Goal: Transaction & Acquisition: Purchase product/service

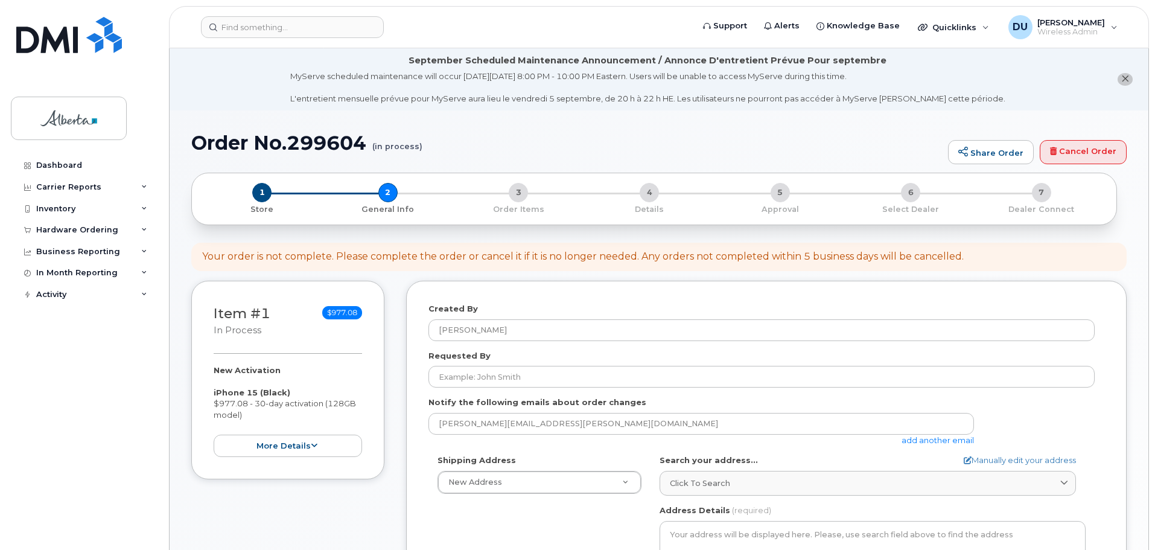
select select
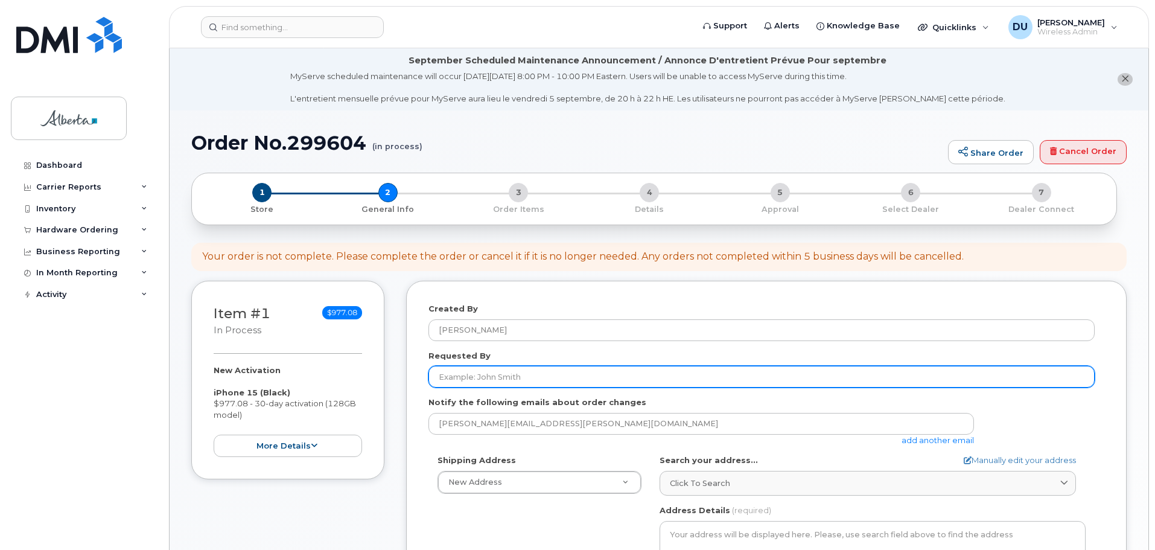
click at [487, 373] on input "Requested By" at bounding box center [761, 377] width 666 height 22
type input "[PERSON_NAME]"
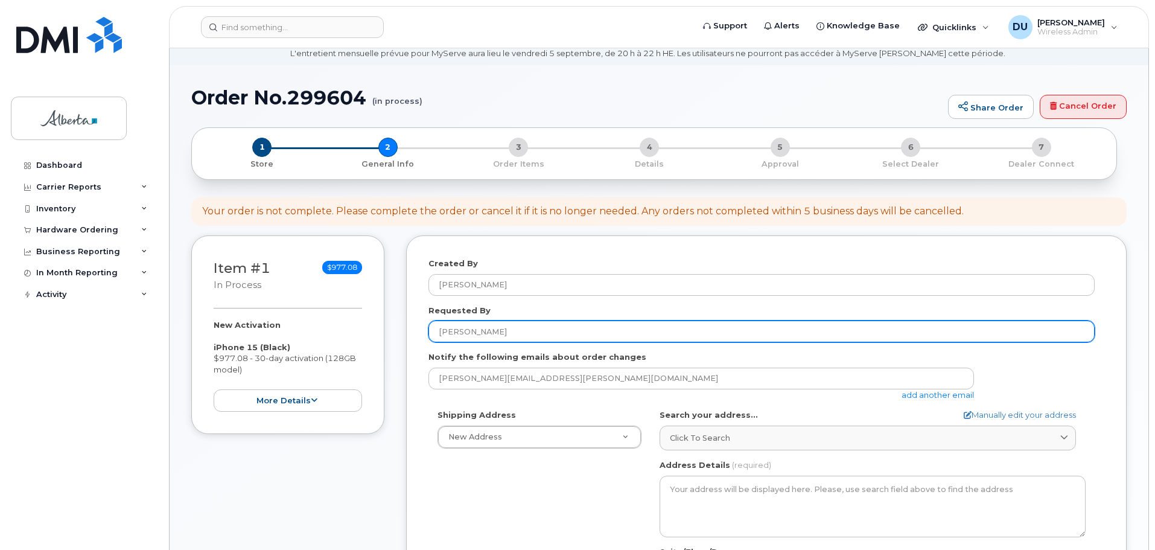
scroll to position [181, 0]
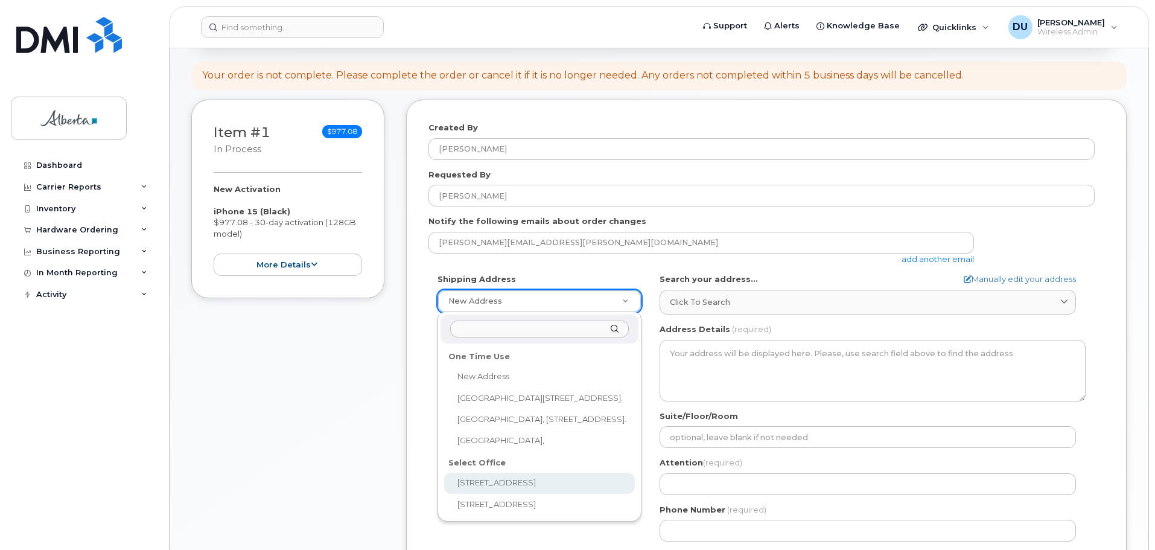
select select
type textarea "10365 97 St NW Edmonton Alberta T5J 3W7"
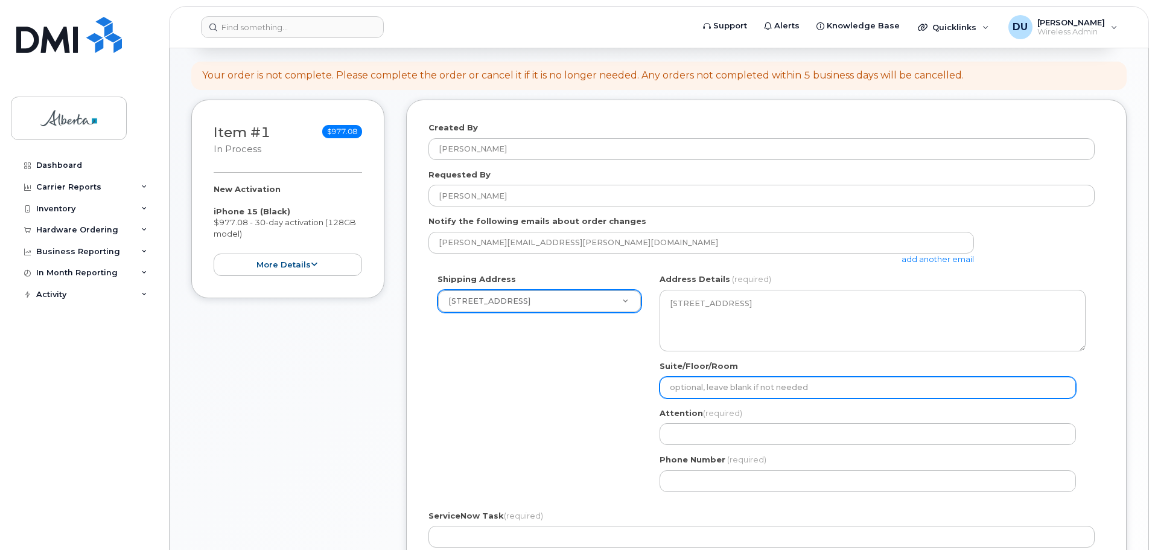
click at [713, 387] on input "Suite/Floor/Room" at bounding box center [867, 387] width 416 height 22
type input "Suite 8124"
select select
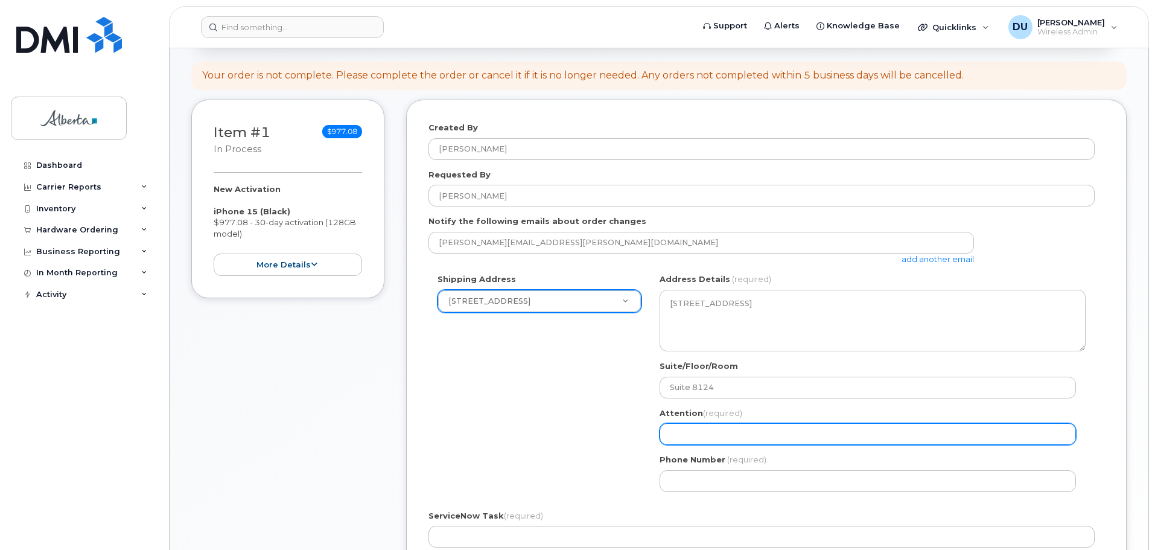
click at [714, 433] on input "Attention (required)" at bounding box center [867, 434] width 416 height 22
type input "[PERSON_NAME]"
select select
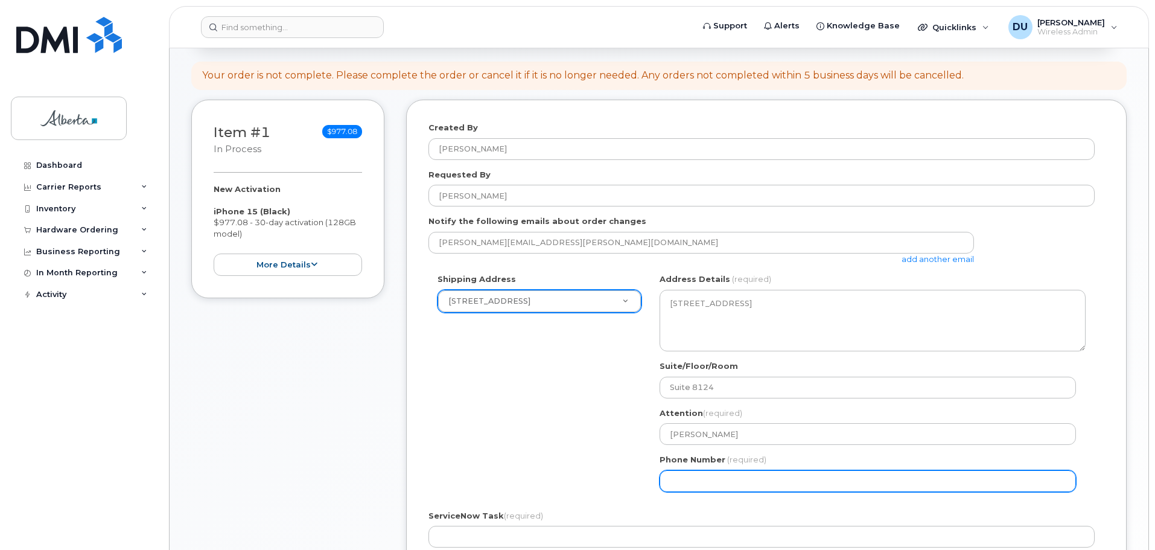
click at [693, 478] on input "Phone Number" at bounding box center [867, 481] width 416 height 22
type input "7802633973"
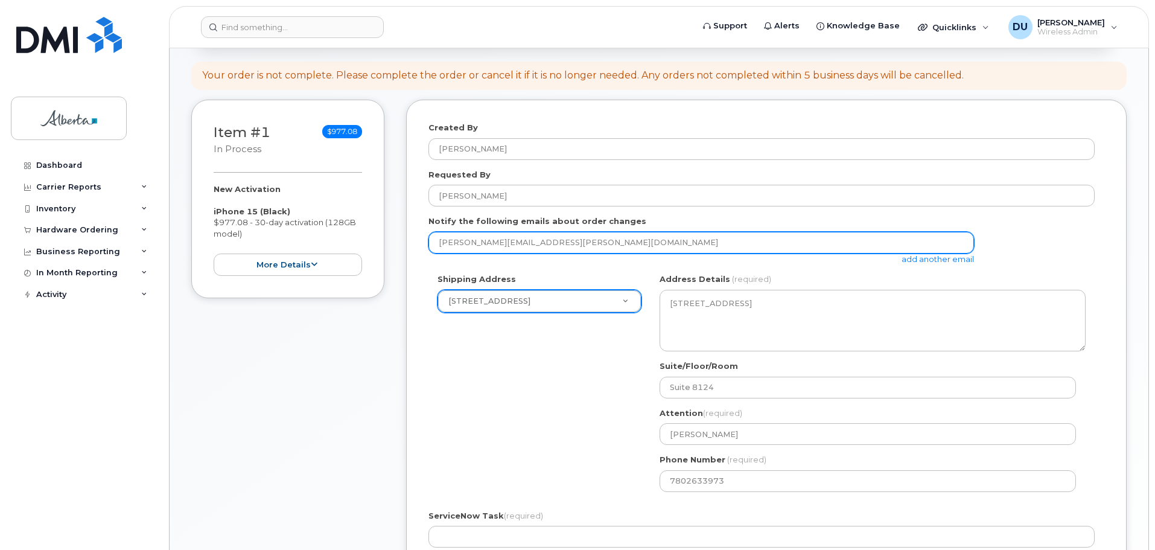
type input "Dorothy.Unruh@just.gov.ab.ca"
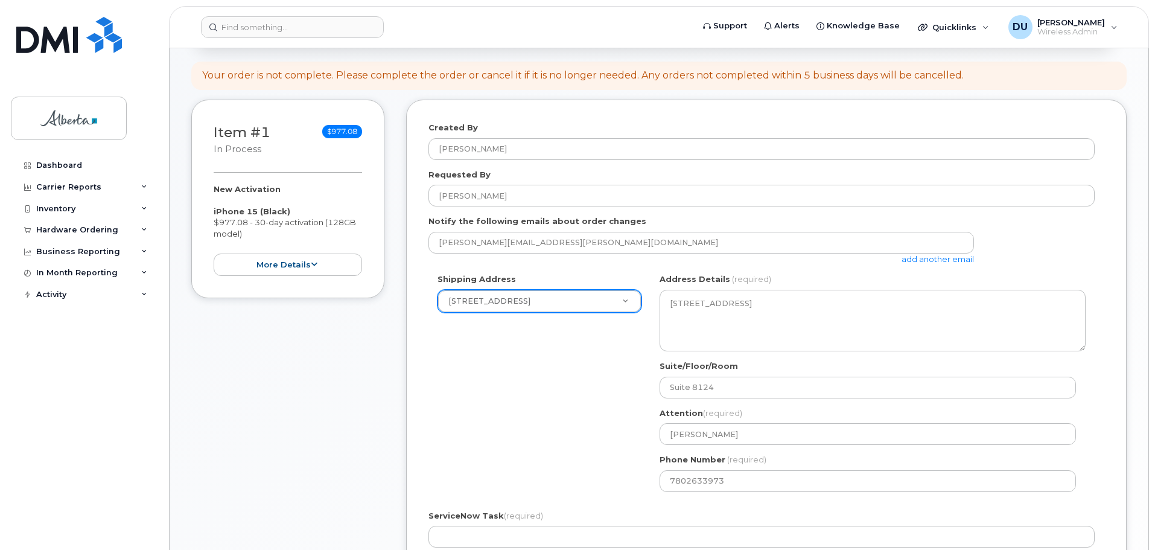
type input "John E. Brownlee Building"
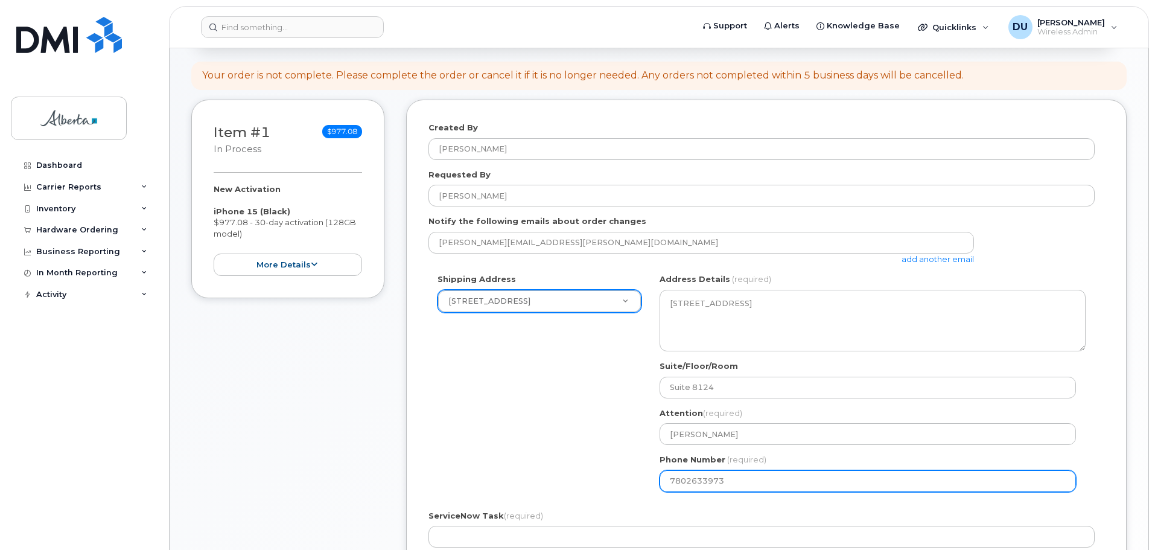
select select
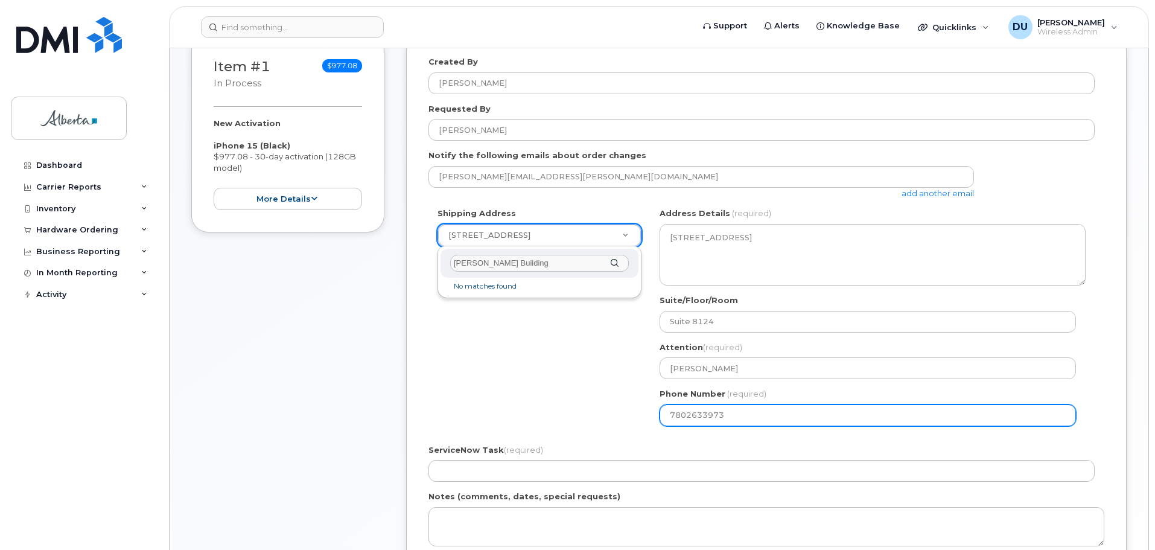
scroll to position [422, 0]
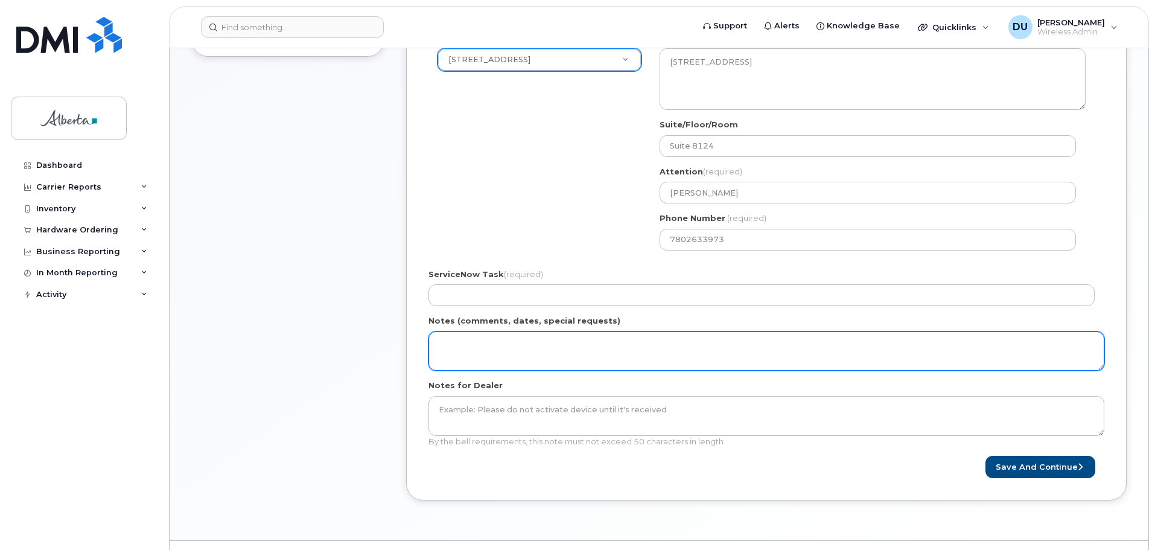
paste textarea "Courts BAN please, ensure no GoA Provisioning, must have physical SIM card"
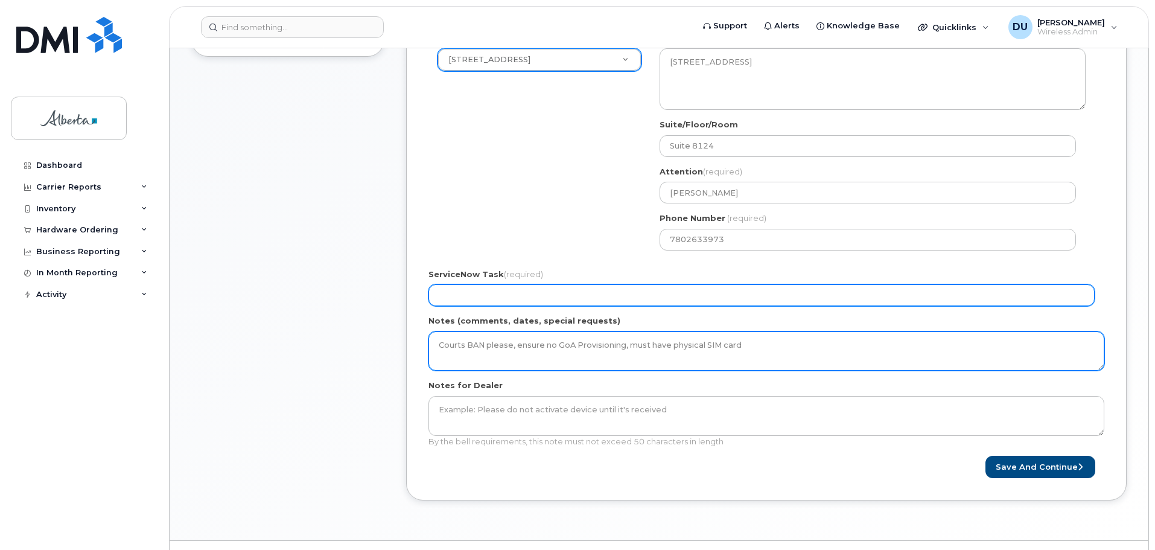
type textarea "Courts BAN please, ensure no GoA Provisioning, must have physical SIM card"
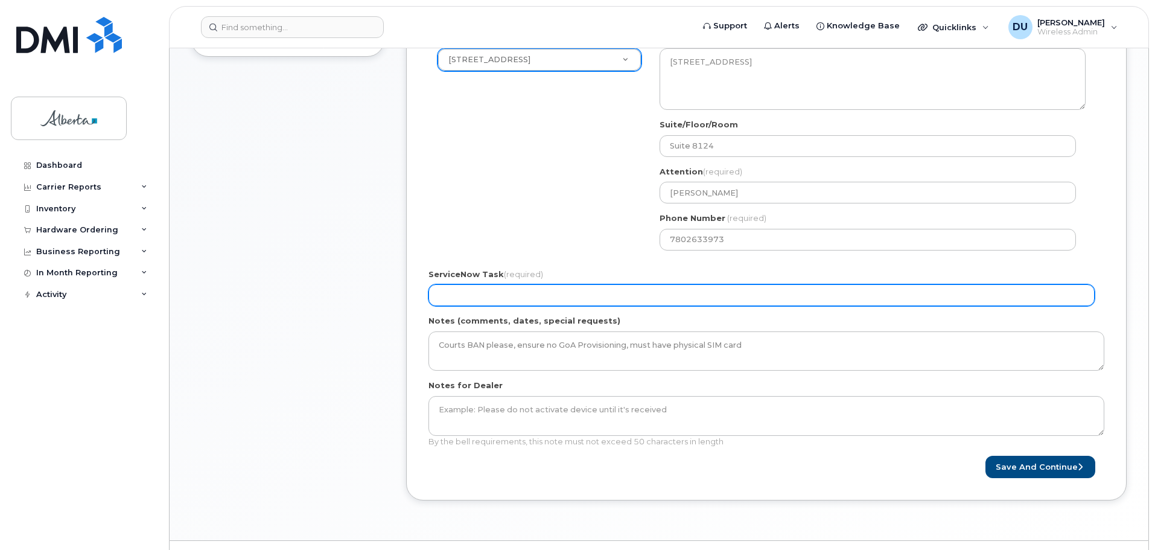
click at [455, 298] on input "ServiceNow Task (required)" at bounding box center [761, 295] width 666 height 22
type input "Courts BAN please, ensure no GoA Provisioning, must have physical SIM card"
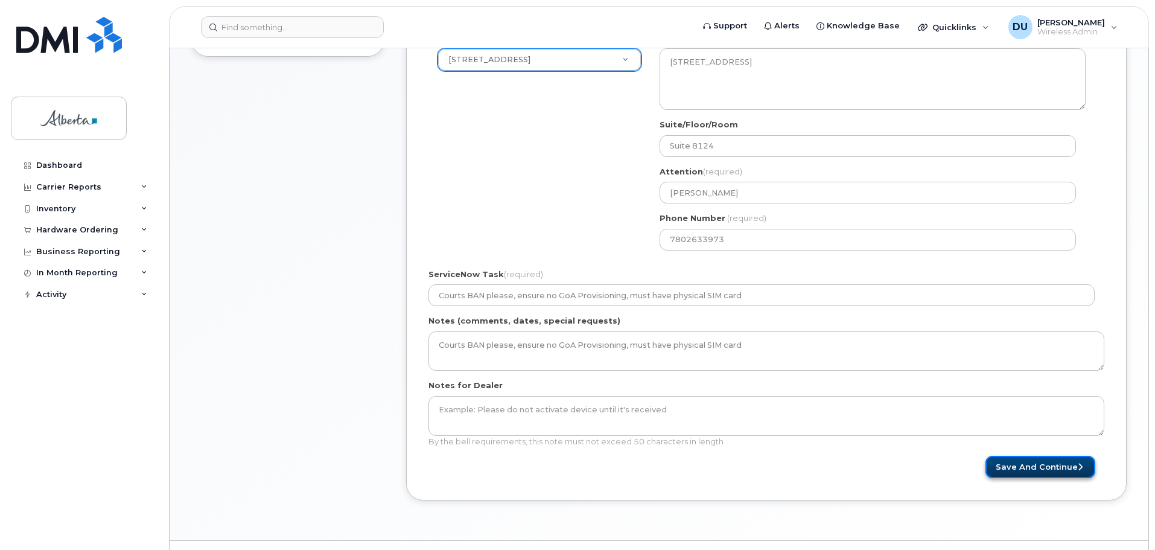
click at [1055, 465] on button "Save and Continue" at bounding box center [1040, 466] width 110 height 22
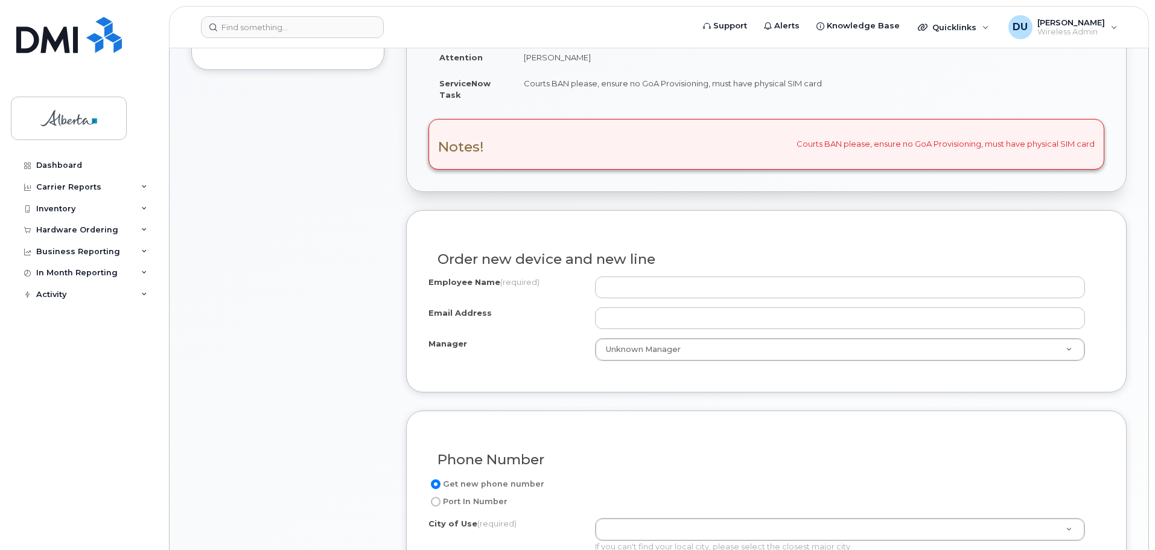
scroll to position [422, 0]
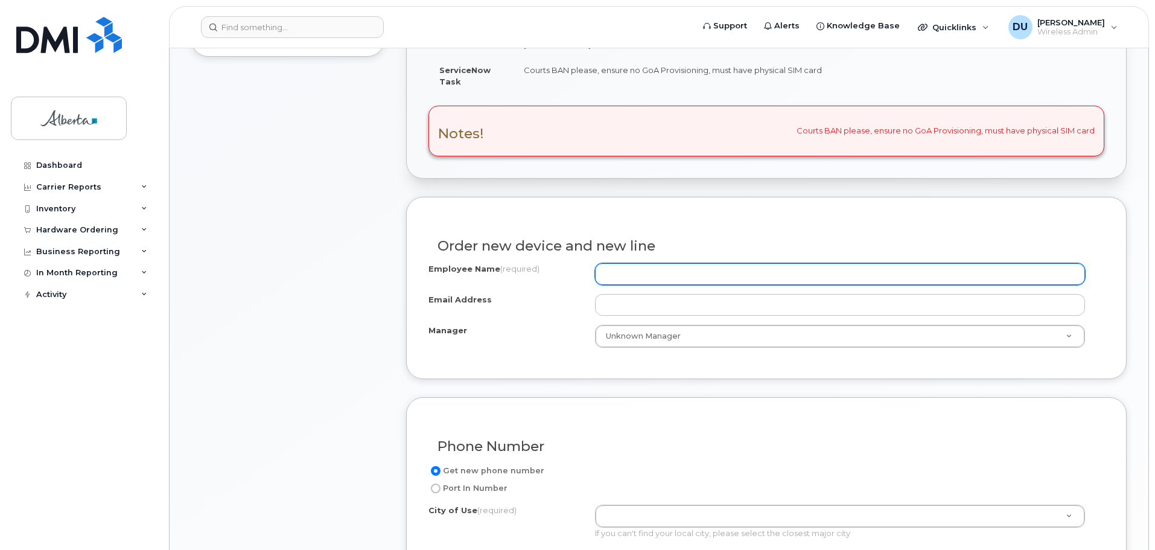
click at [639, 278] on input "Employee Name (required)" at bounding box center [840, 274] width 490 height 22
type input "[PERSON_NAME]"
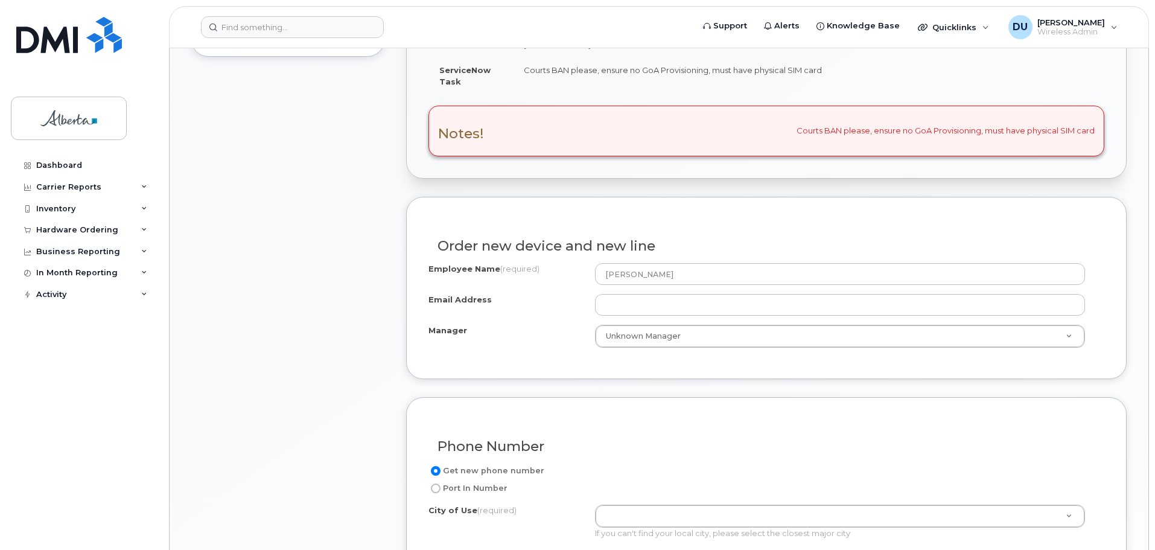
click at [620, 288] on div "Employee Name (required) Jordan Trynchy Email Address Manager Unknown Manager M…" at bounding box center [766, 305] width 676 height 84
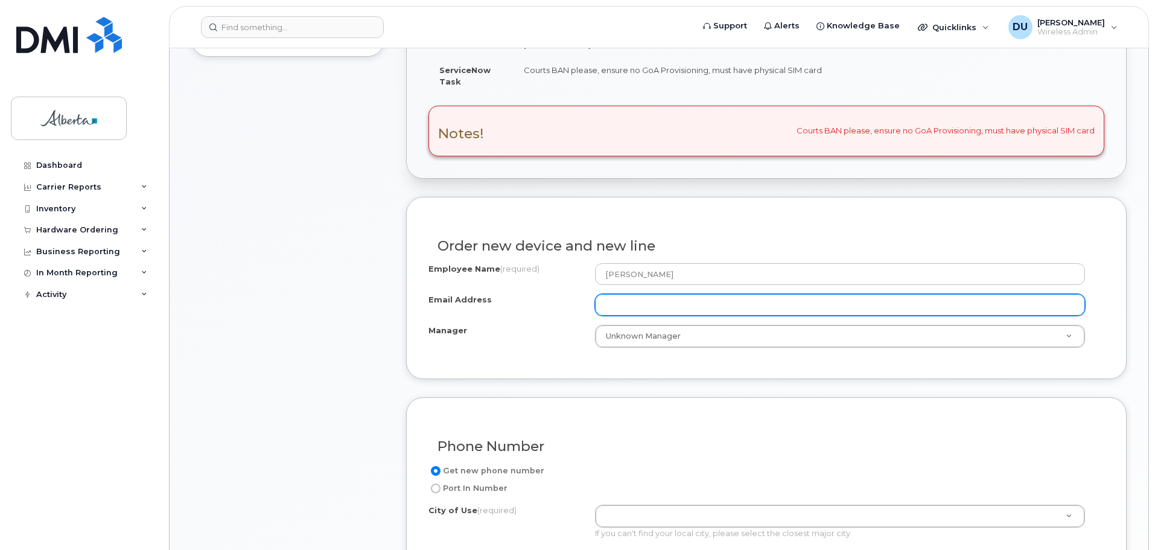
click at [627, 306] on input "Email Address" at bounding box center [840, 305] width 490 height 22
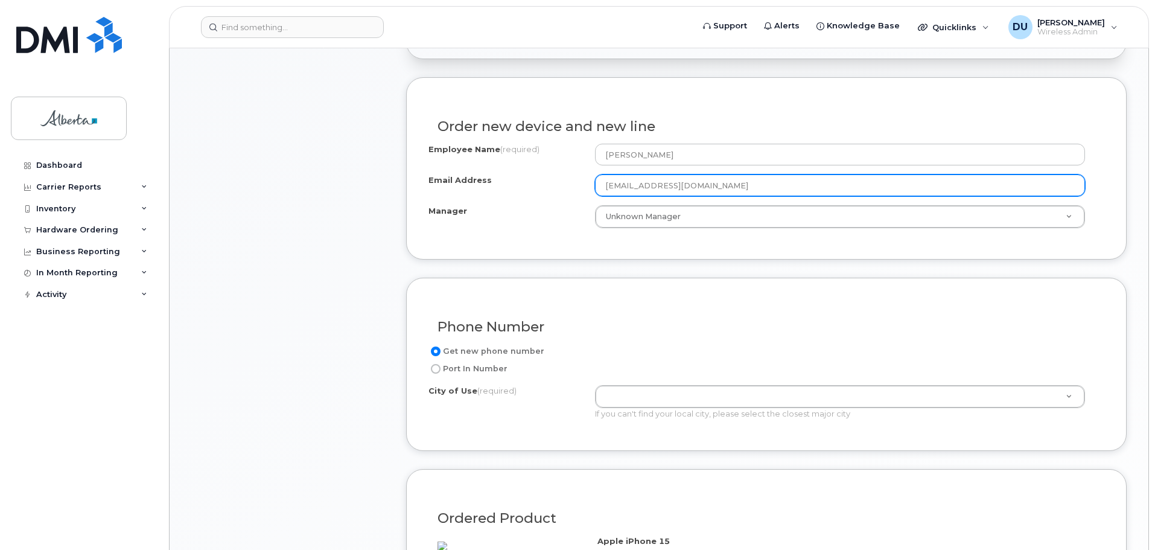
scroll to position [543, 0]
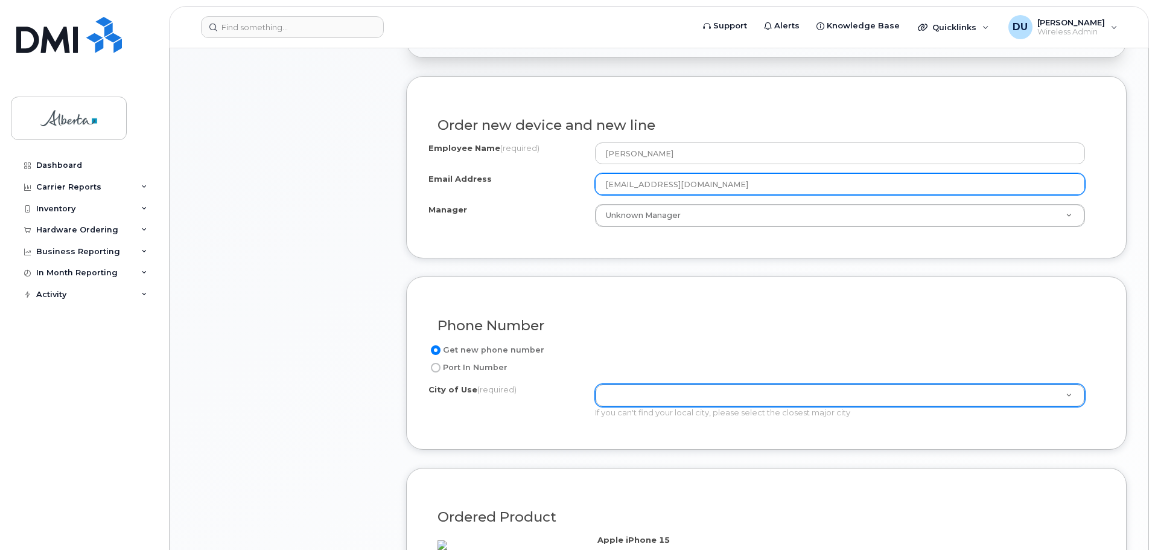
type input "Jordan.Trynchy@just.gov.ab.ca"
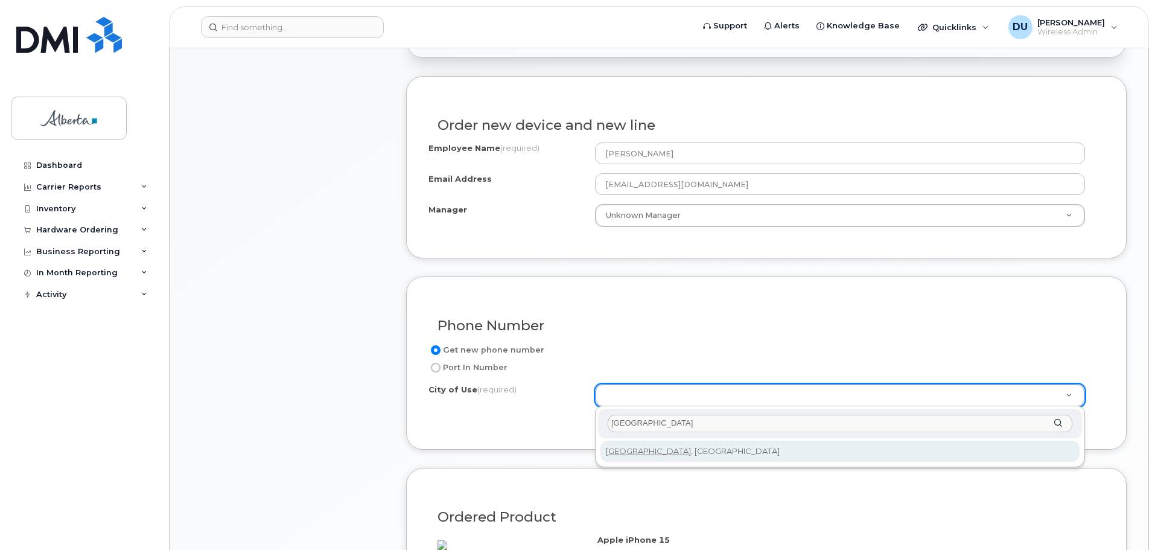
type input "Edmonton"
type input "182"
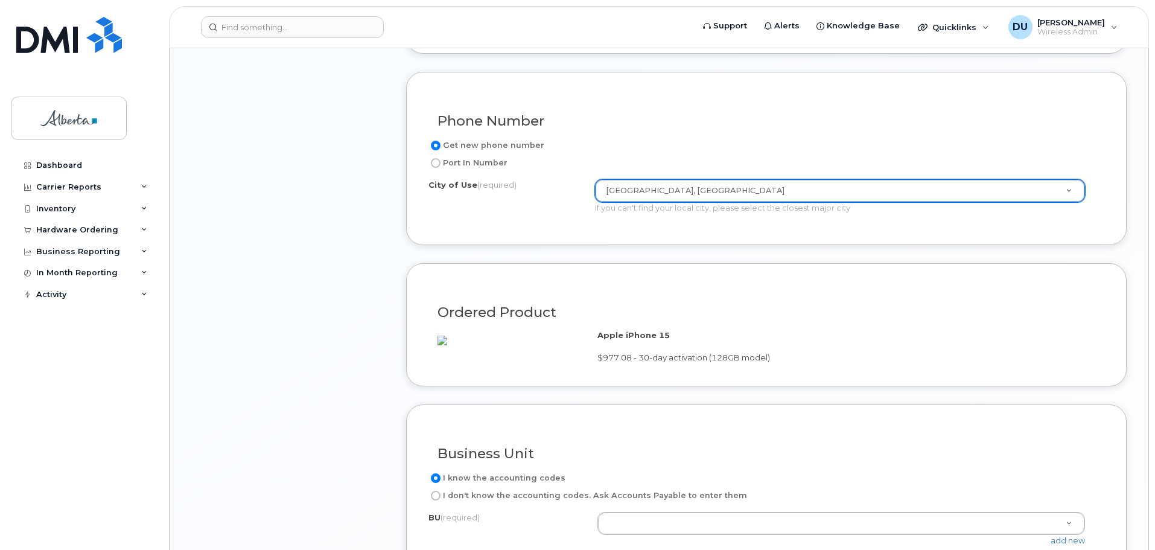
scroll to position [845, 0]
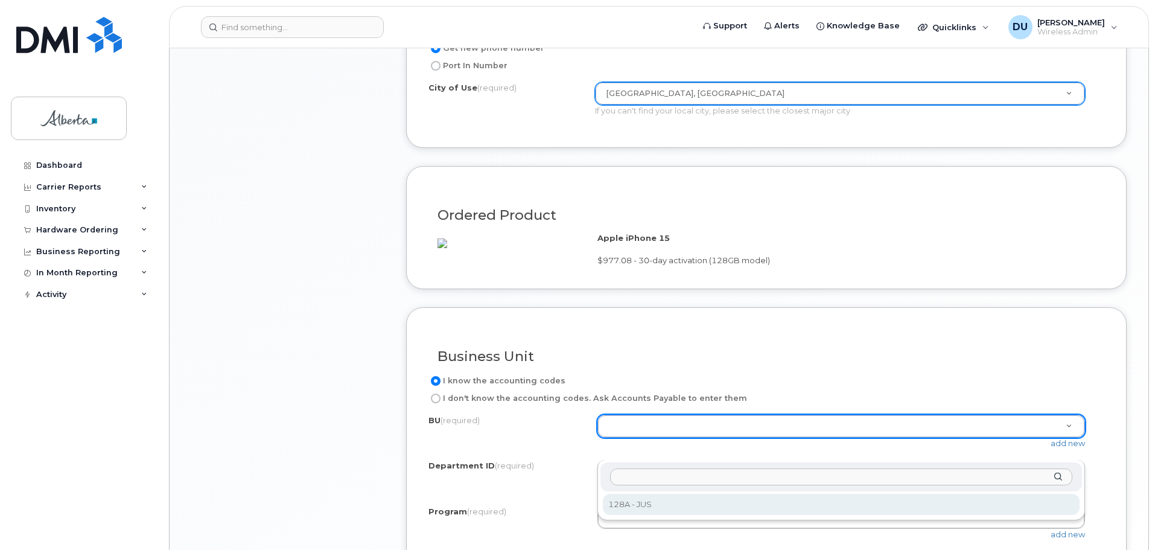
select select "128A"
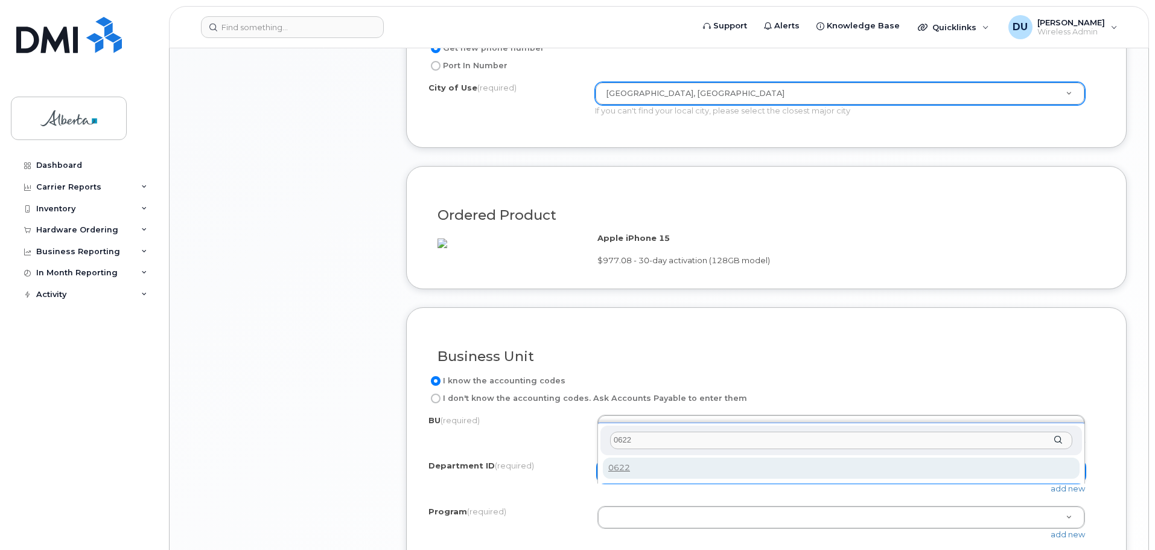
type input "0622"
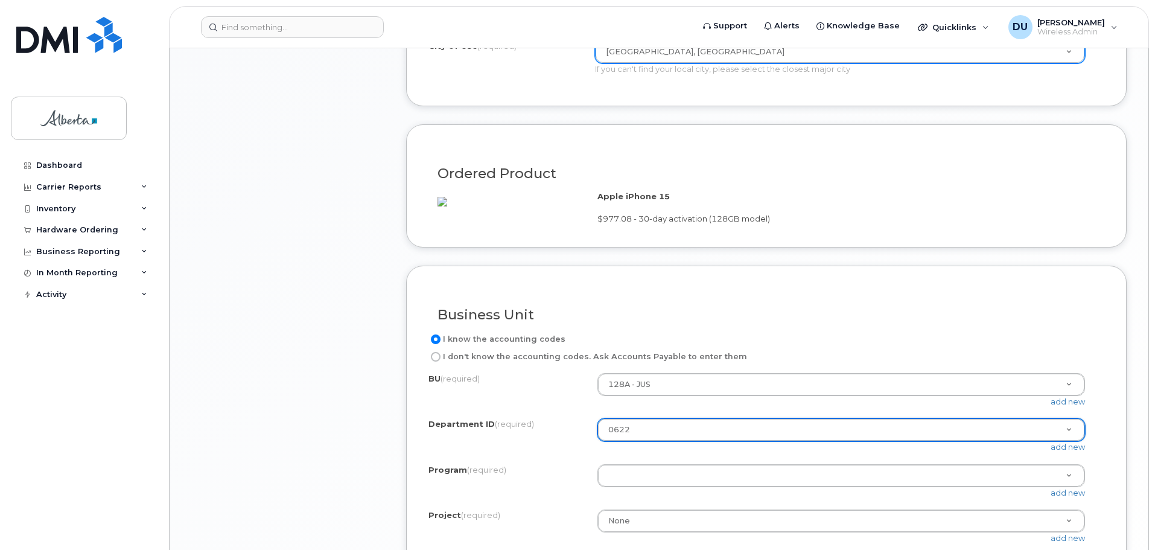
scroll to position [965, 0]
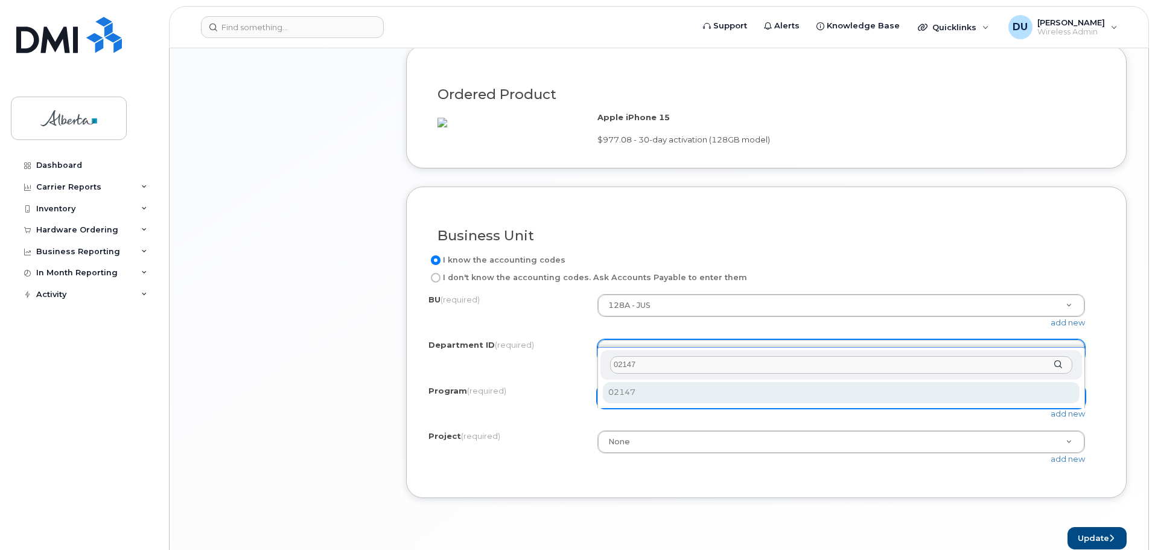
type input "02147"
select select "02147"
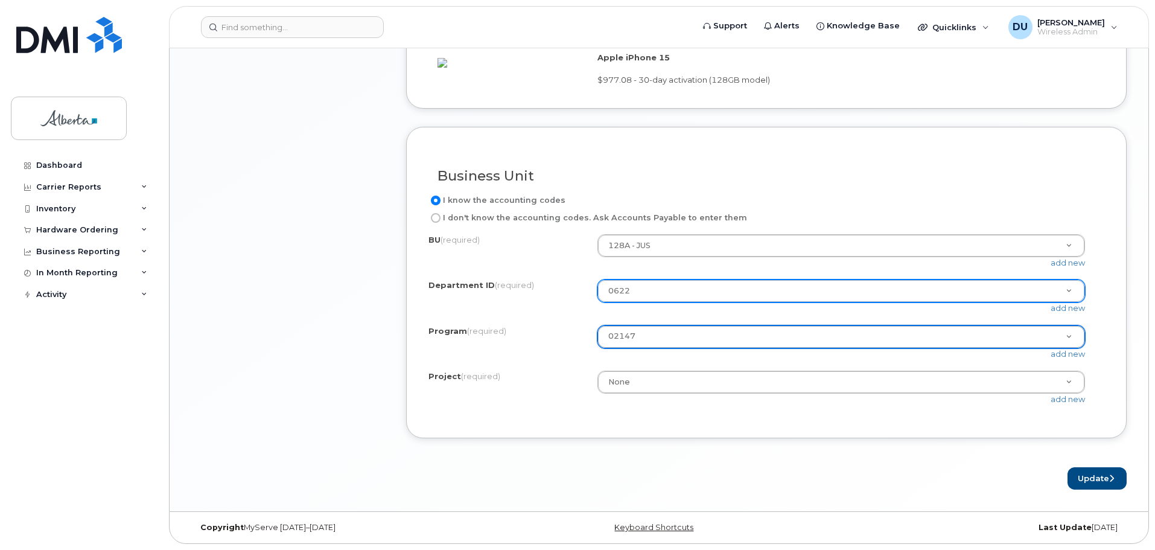
scroll to position [1047, 0]
click at [1088, 476] on button "Update" at bounding box center [1096, 478] width 59 height 22
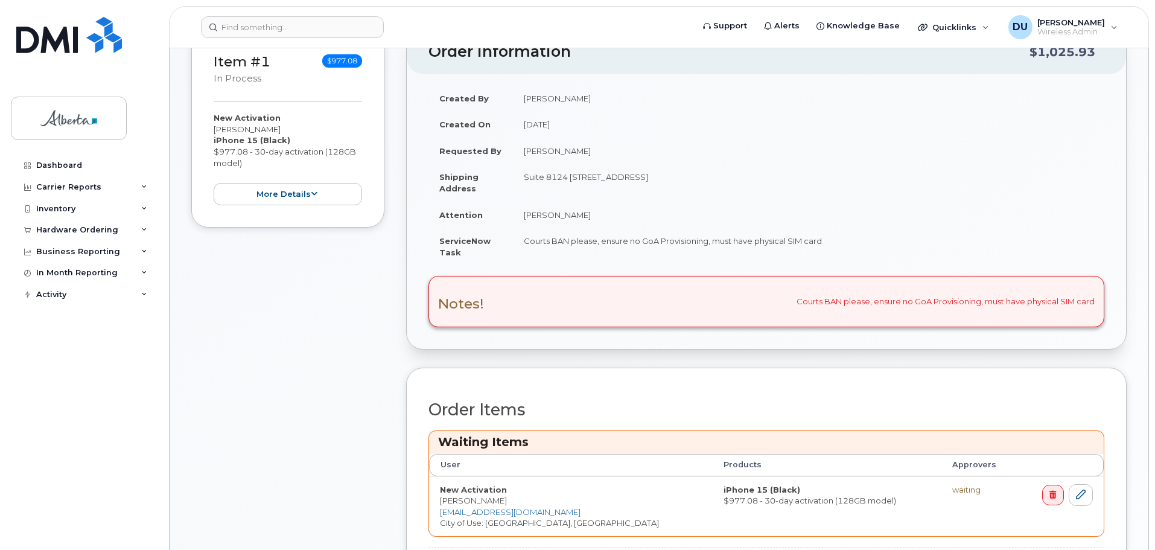
scroll to position [422, 0]
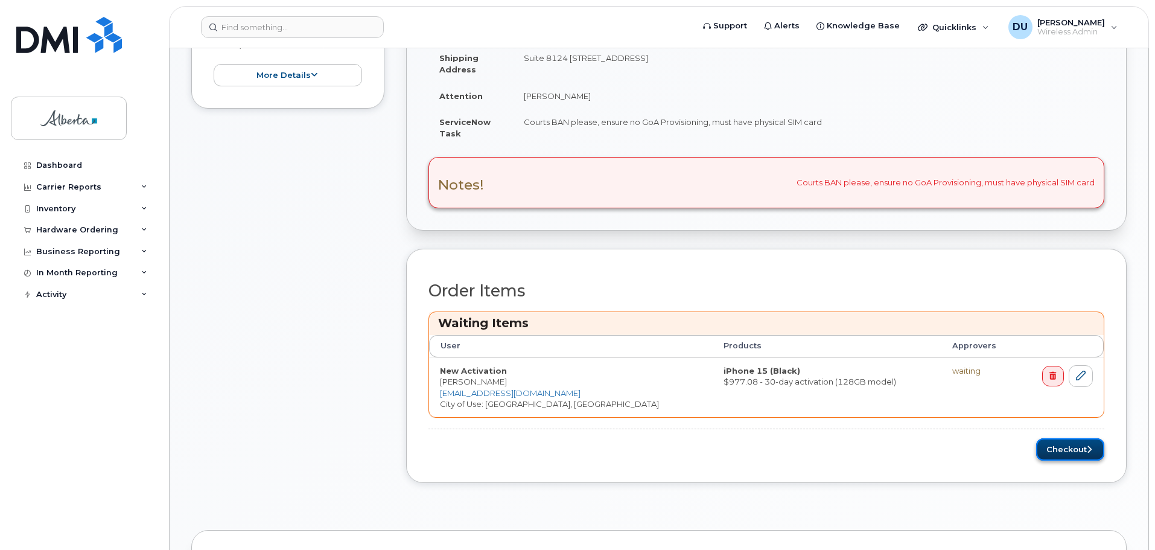
click at [1063, 450] on button "Checkout" at bounding box center [1070, 449] width 68 height 22
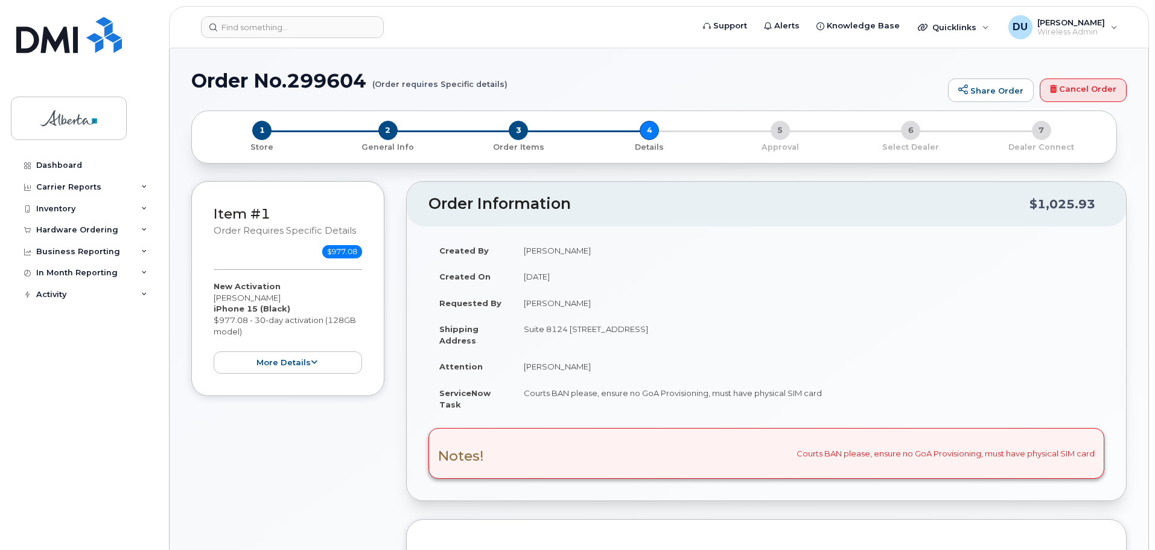
select select
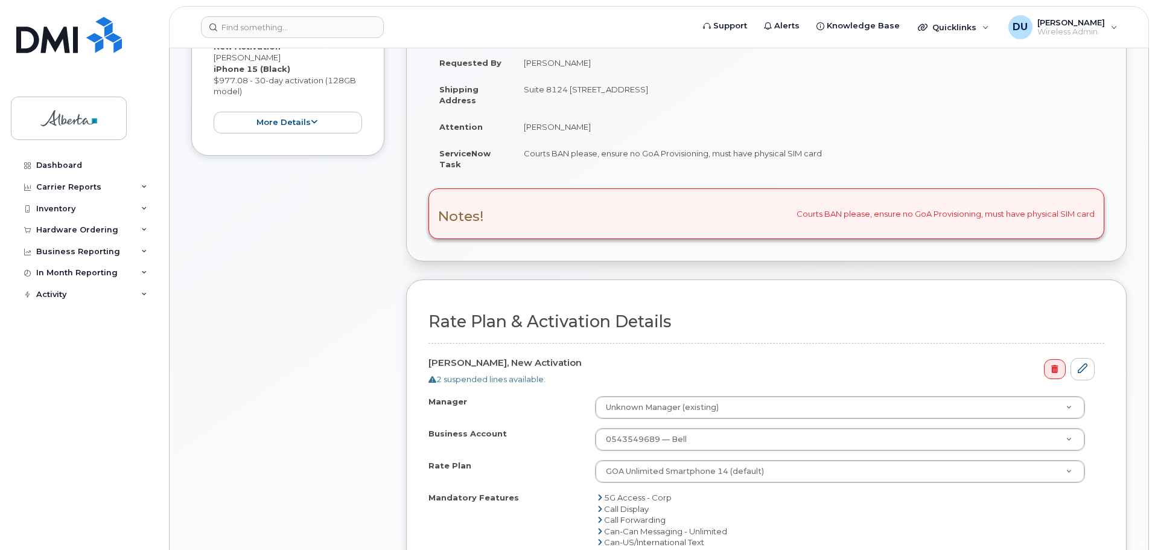
scroll to position [543, 0]
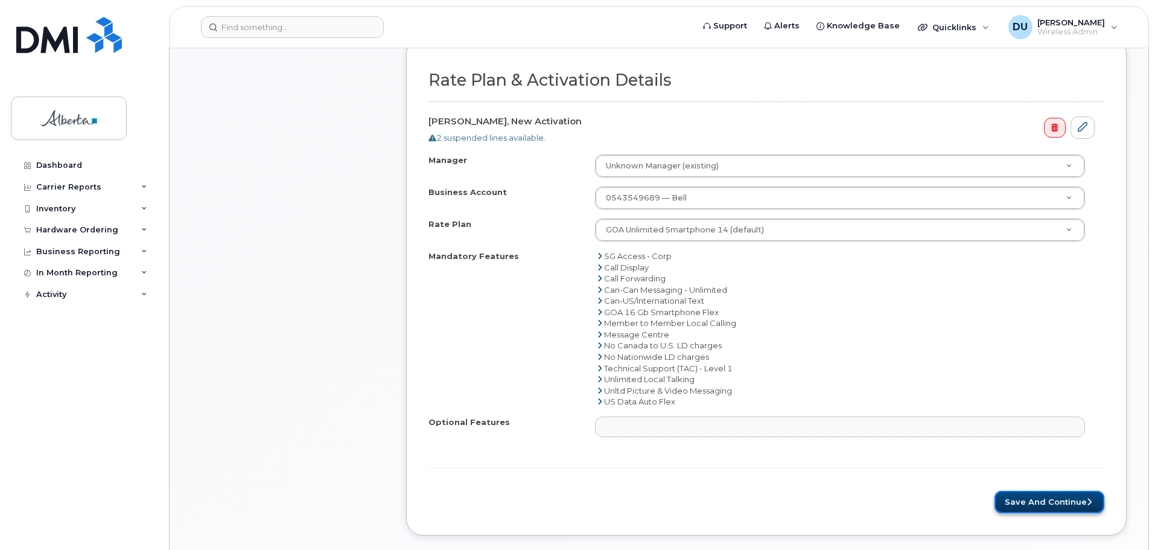
click at [1024, 495] on button "Save and Continue" at bounding box center [1049, 501] width 110 height 22
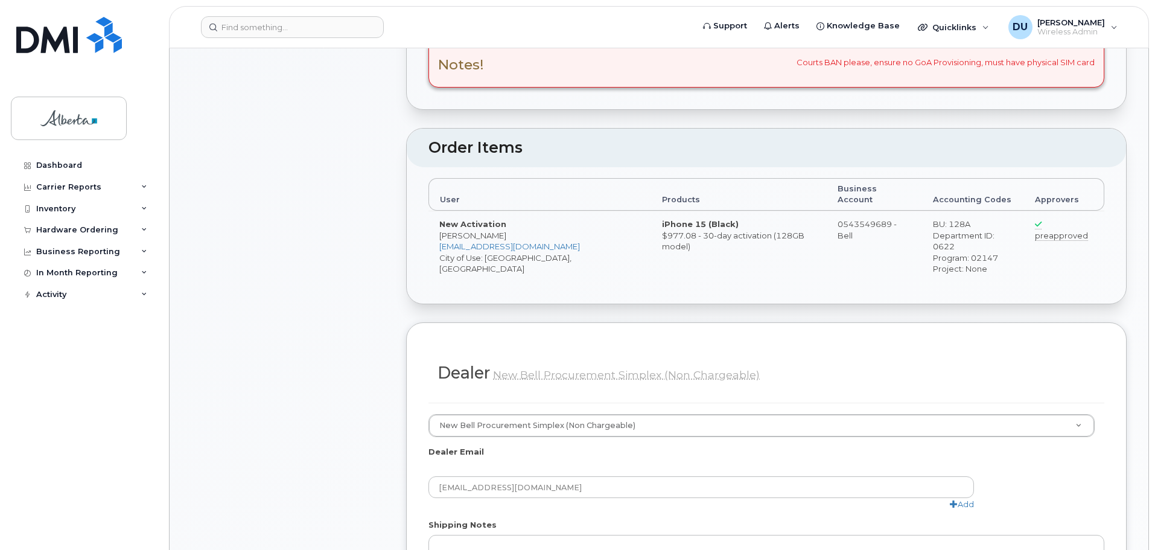
scroll to position [664, 0]
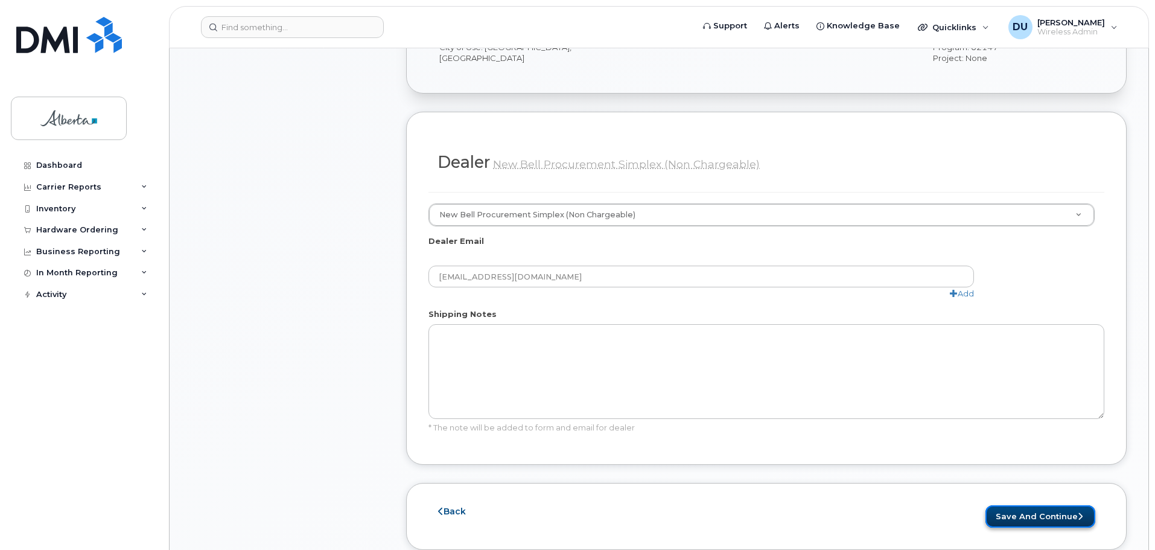
click at [1023, 505] on button "Save and Continue" at bounding box center [1040, 516] width 110 height 22
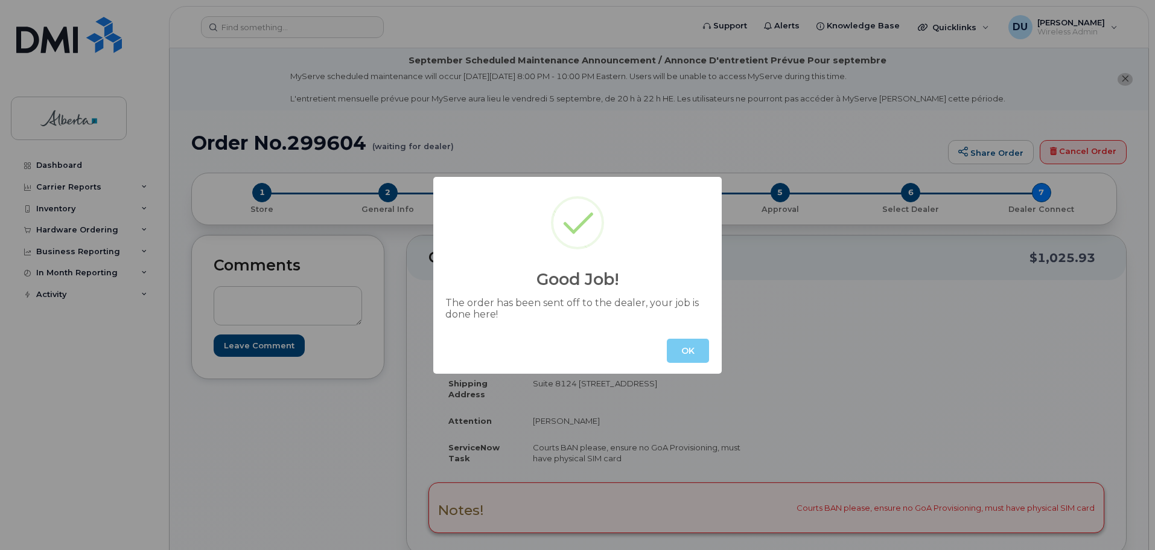
click at [685, 344] on button "OK" at bounding box center [688, 350] width 42 height 24
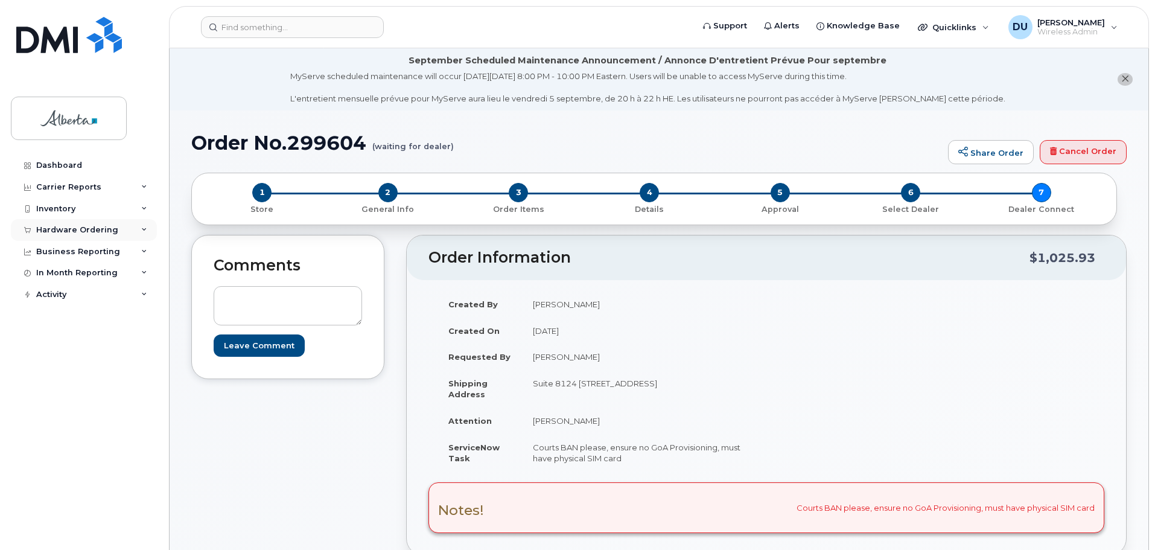
click at [62, 225] on div "Hardware Ordering" at bounding box center [77, 230] width 82 height 10
click at [63, 274] on div "Orders" at bounding box center [57, 275] width 30 height 11
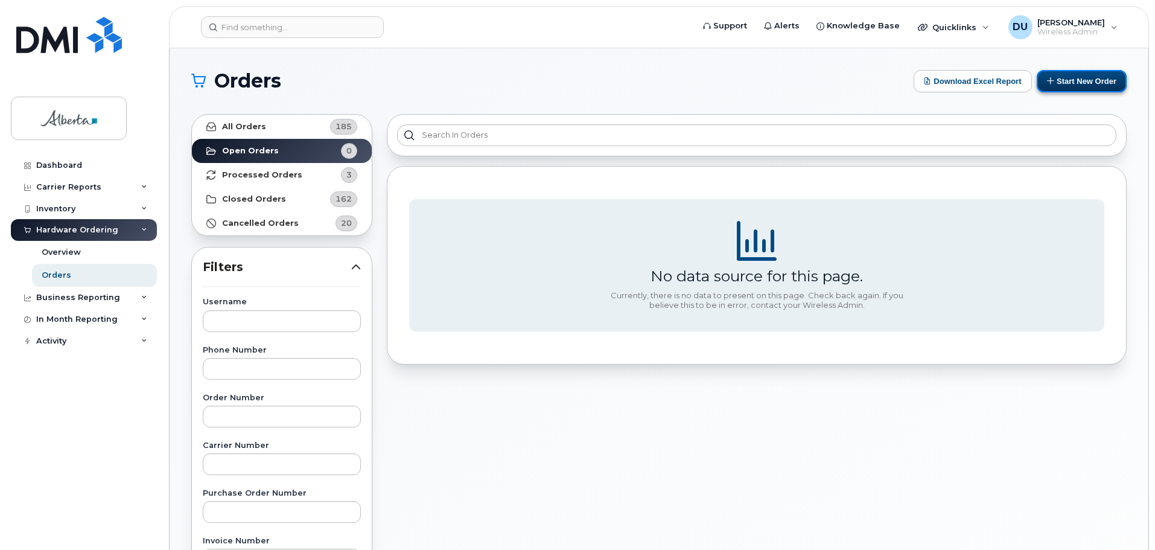
click at [1079, 80] on button "Start New Order" at bounding box center [1081, 81] width 90 height 22
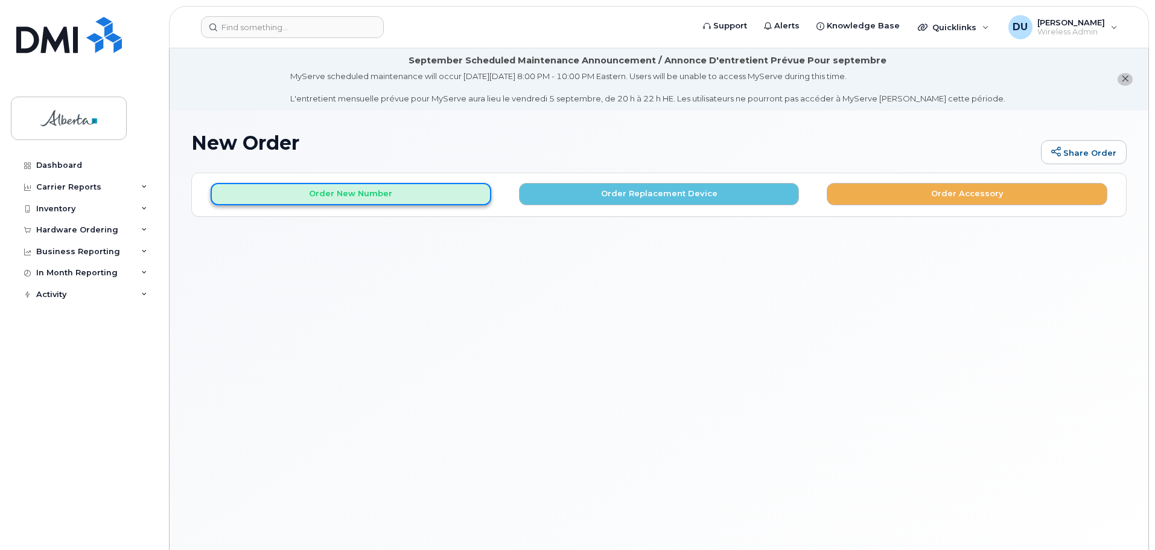
click at [339, 192] on button "Order New Number" at bounding box center [351, 194] width 281 height 22
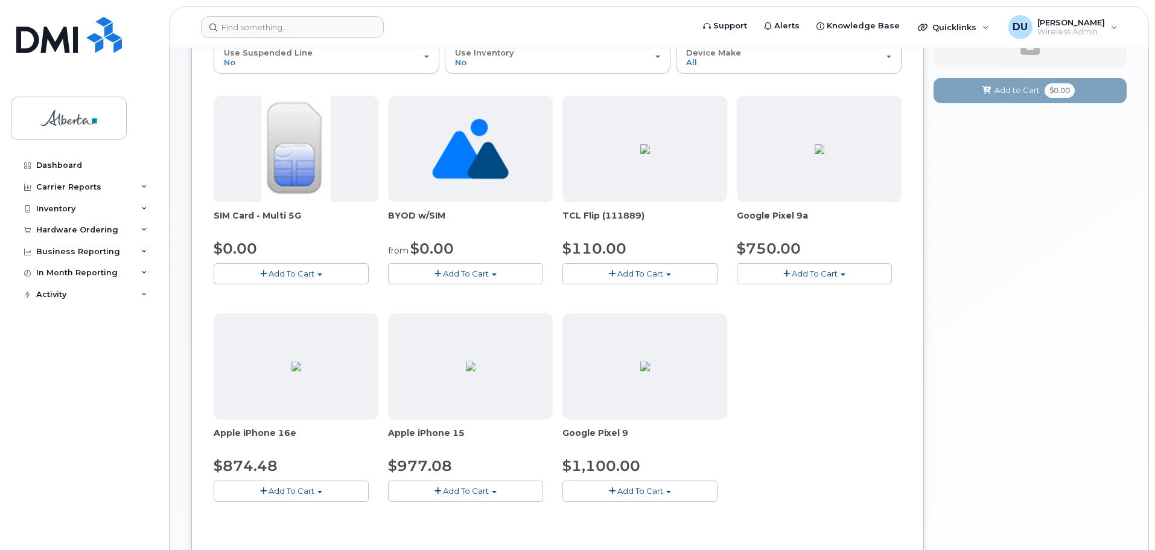
scroll to position [311, 0]
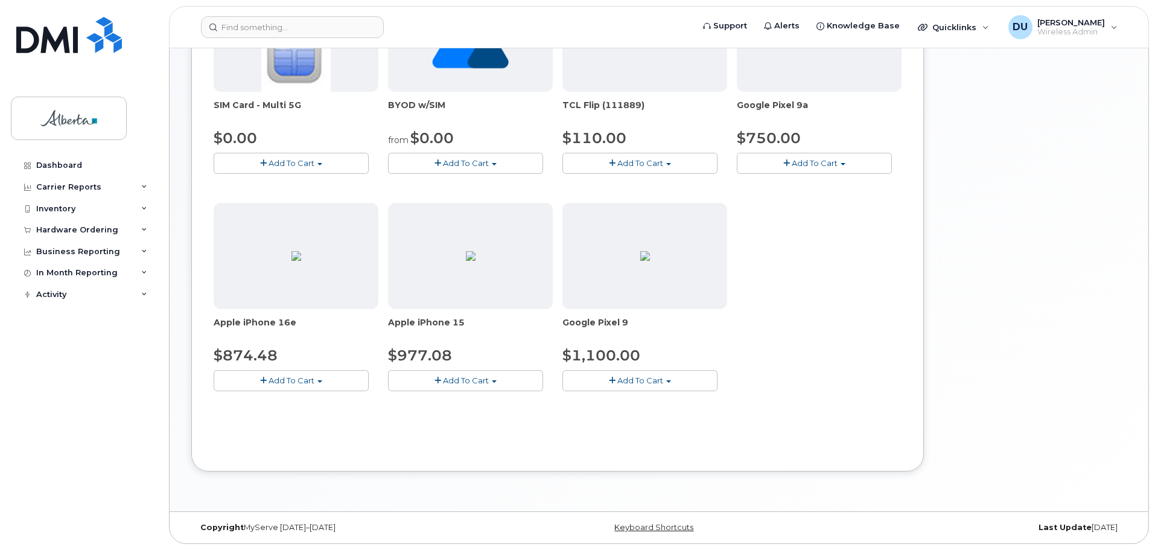
click at [462, 378] on span "Add To Cart" at bounding box center [466, 380] width 46 height 10
click at [465, 416] on link "$977.08 - 30-day activation (128GB model)" at bounding box center [489, 417] width 197 height 15
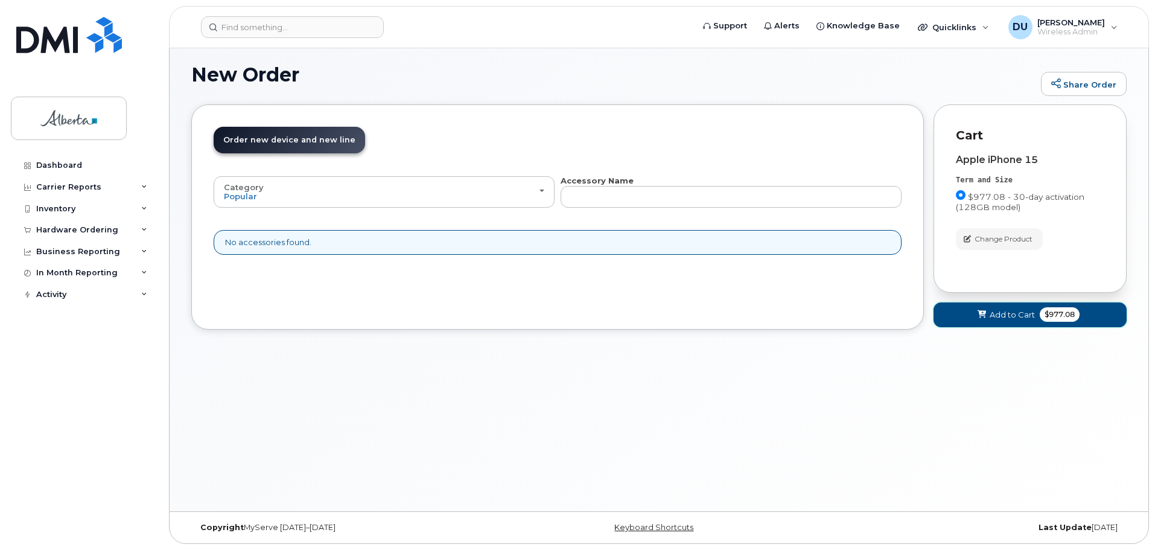
click at [1004, 316] on span "Add to Cart" at bounding box center [1011, 314] width 45 height 11
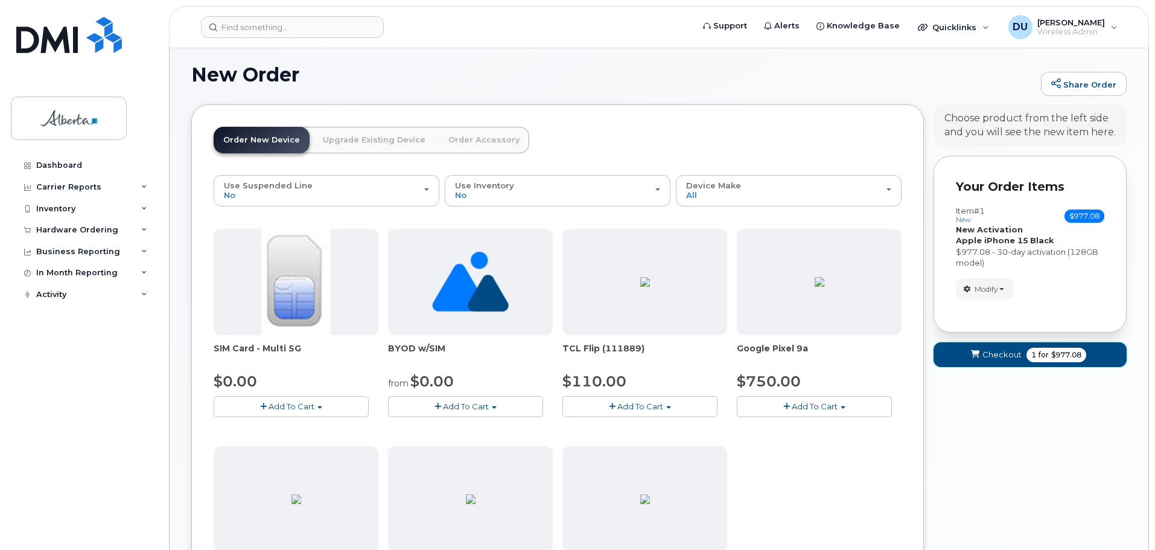
click at [996, 348] on button "Checkout 1 for $977.08" at bounding box center [1029, 354] width 193 height 25
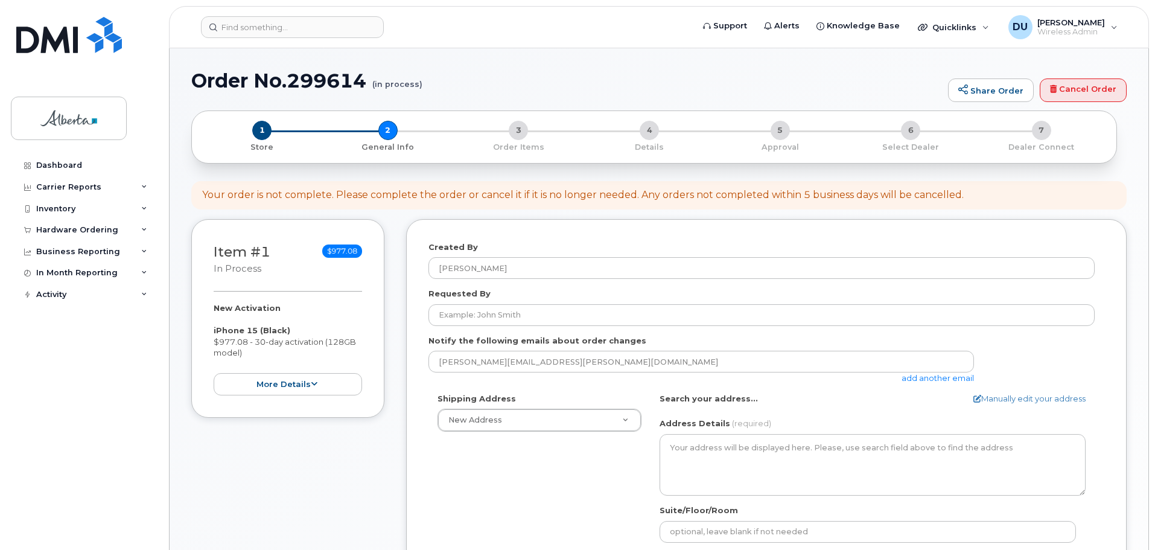
select select
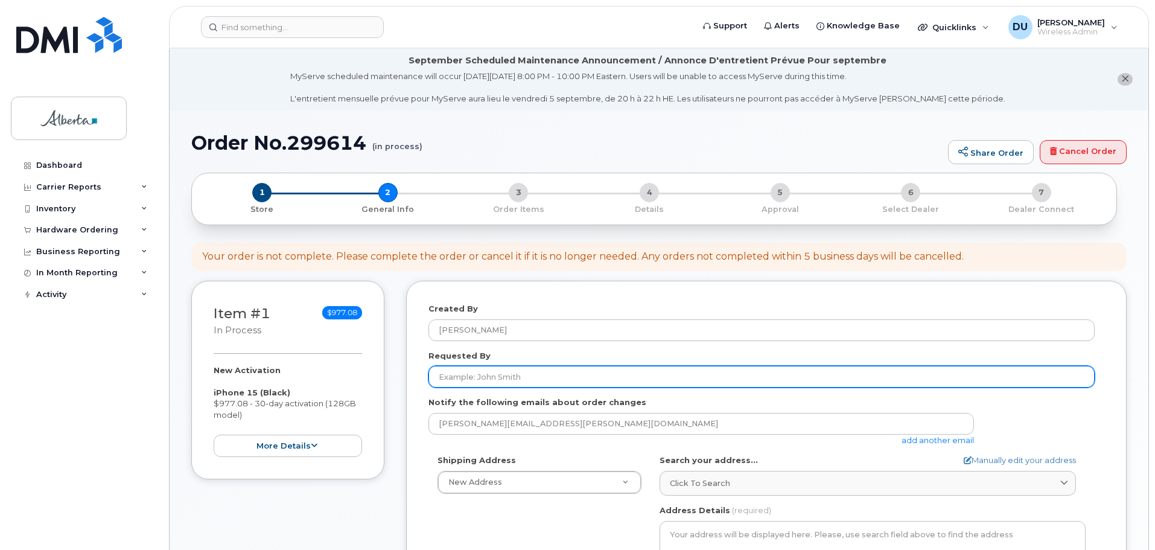
click at [493, 377] on input "Requested By" at bounding box center [761, 377] width 666 height 22
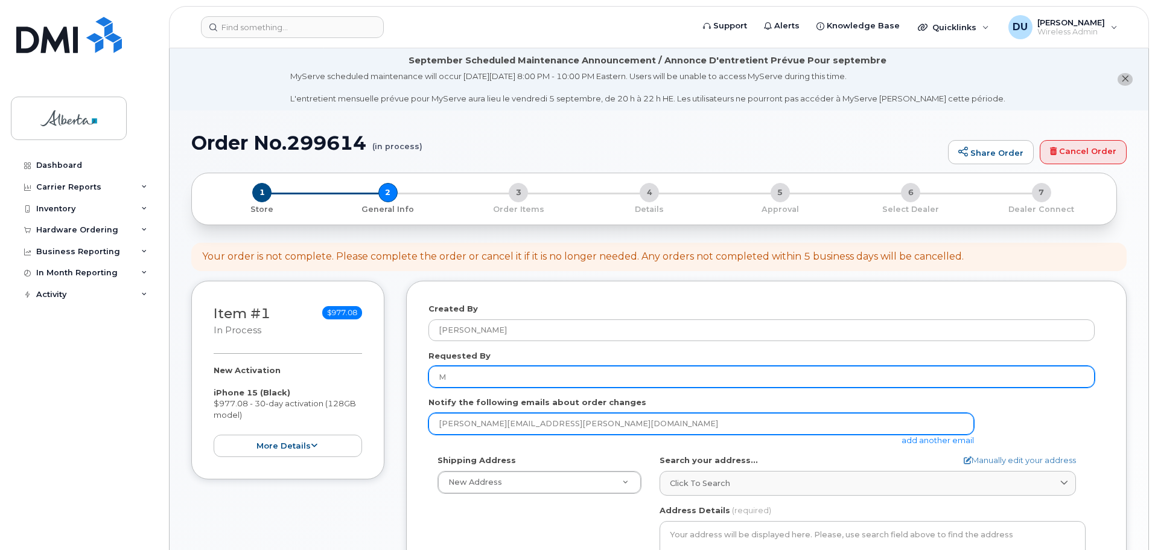
type input "[PERSON_NAME]"
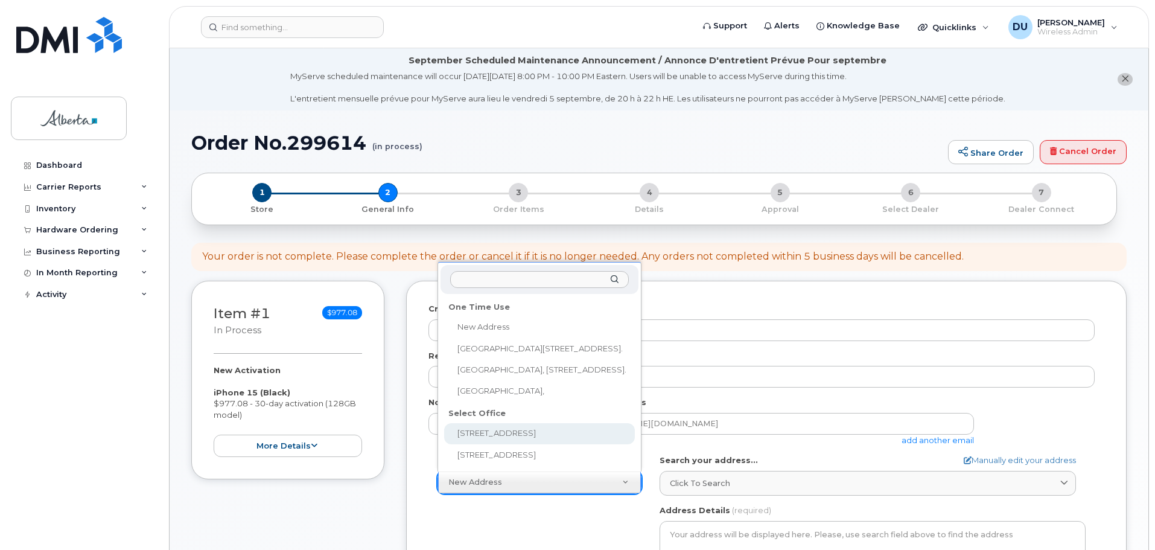
select select
type textarea "[STREET_ADDRESS]"
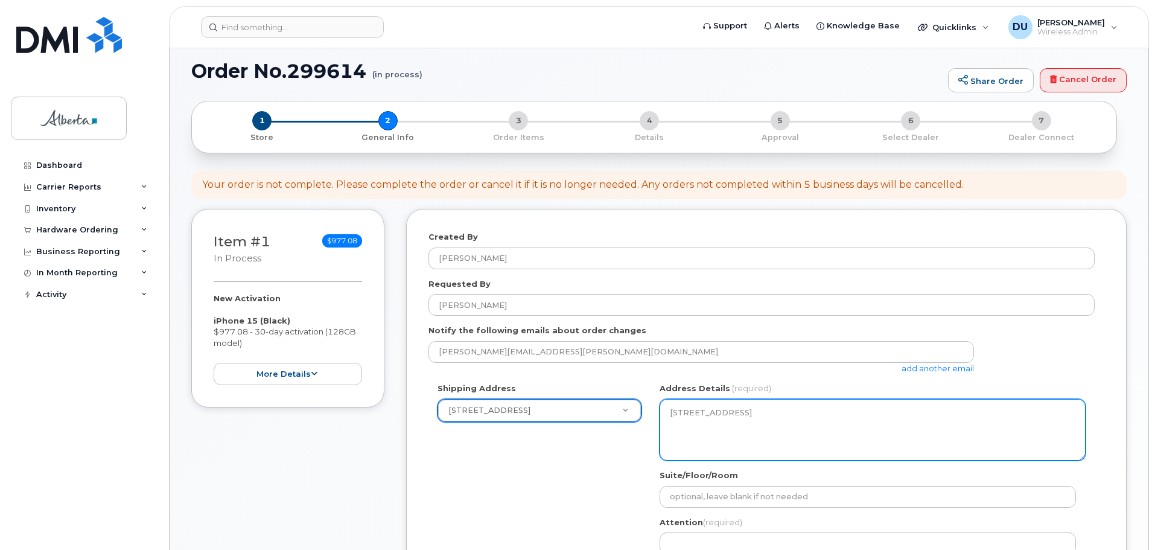
scroll to position [181, 0]
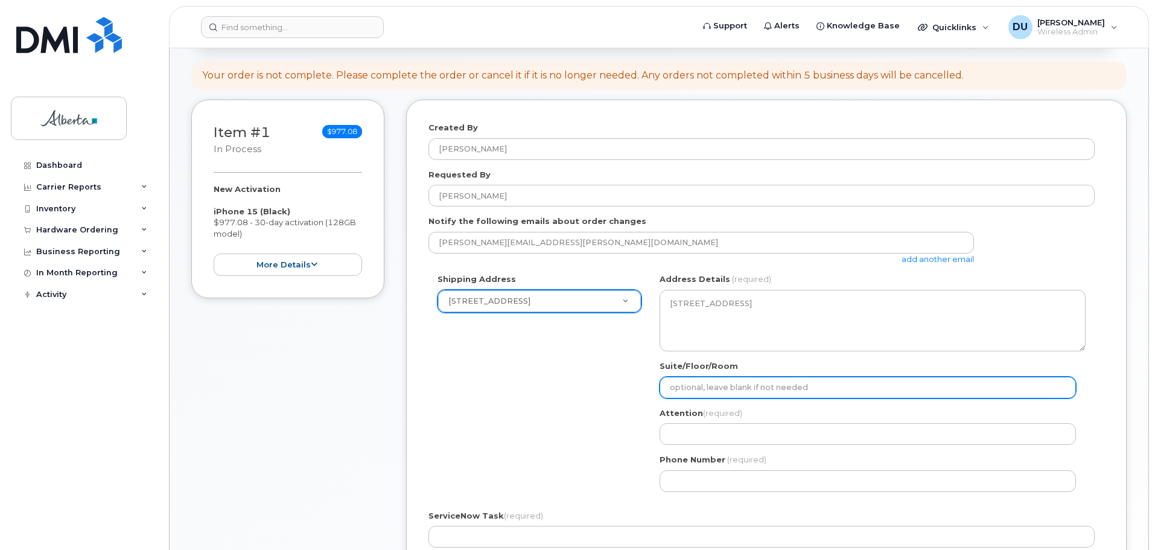
click at [705, 382] on input "Suite/Floor/Room" at bounding box center [867, 387] width 416 height 22
type input "Suite 8124"
select select
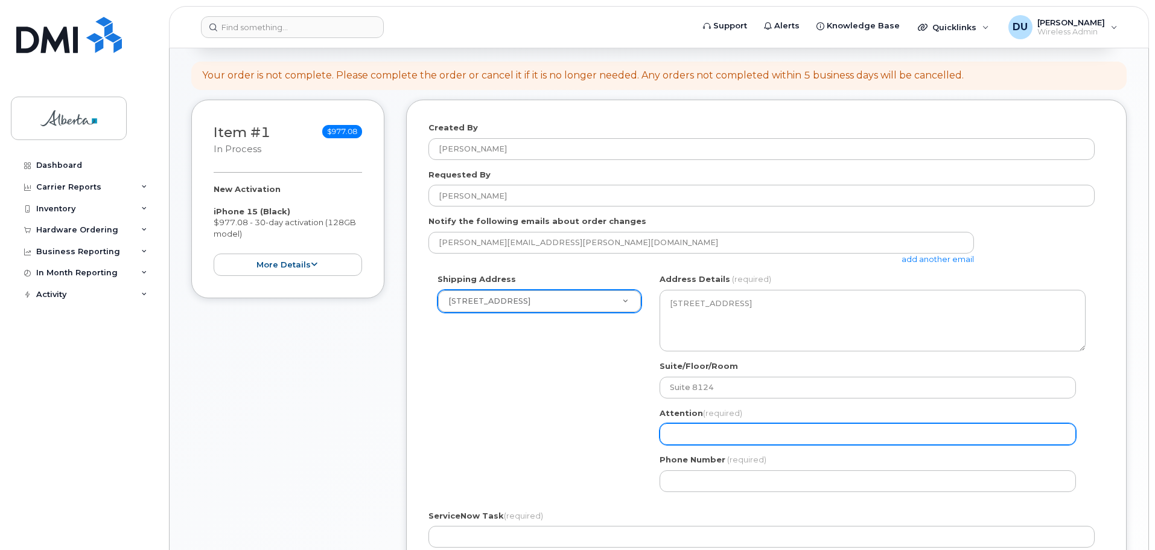
click at [697, 436] on input "Attention (required)" at bounding box center [867, 434] width 416 height 22
type input "[PERSON_NAME]"
select select
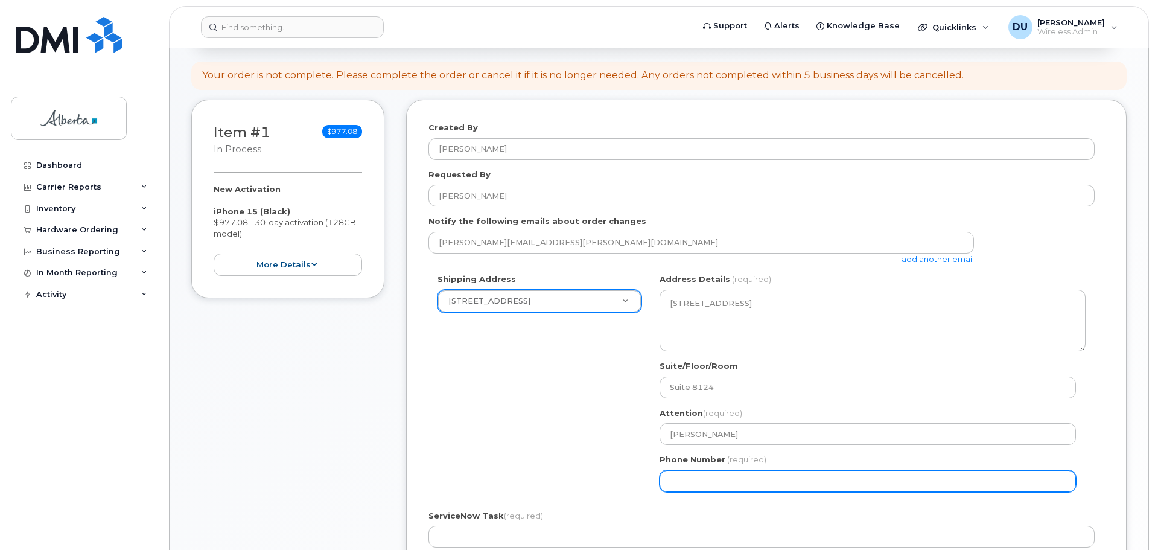
click at [687, 479] on input "Phone Number" at bounding box center [867, 481] width 416 height 22
type input "7802633973"
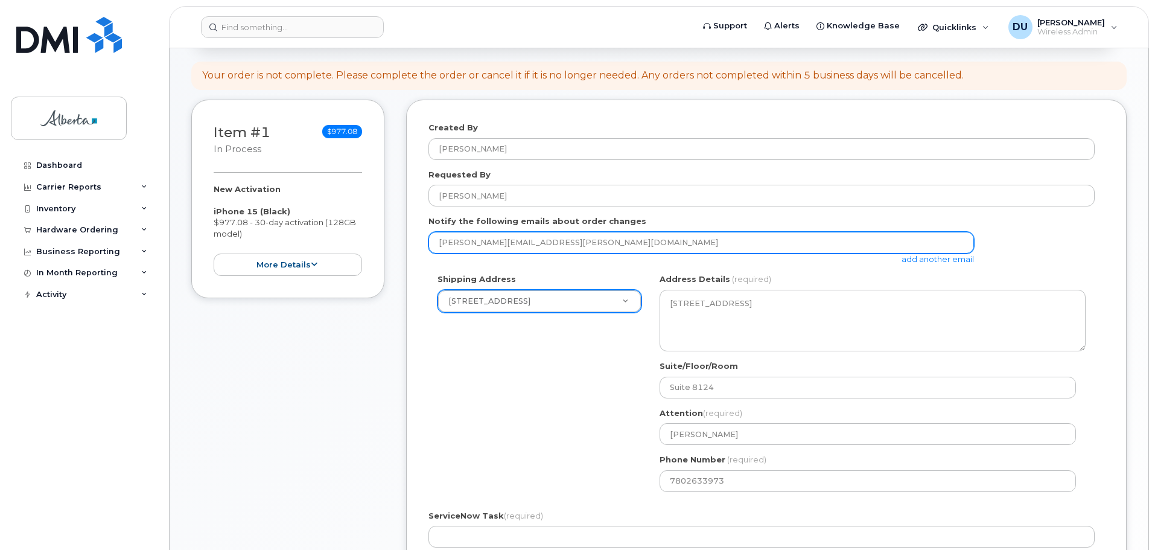
type input "Dorothy.Unruh@just.gov.ab.ca"
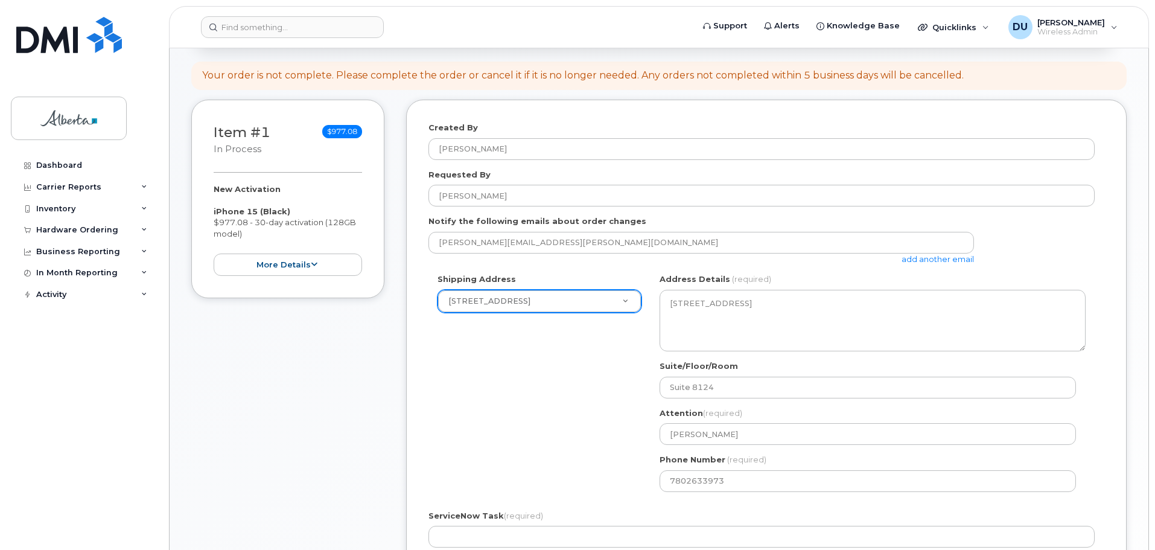
type input "John E. Brownlee Building"
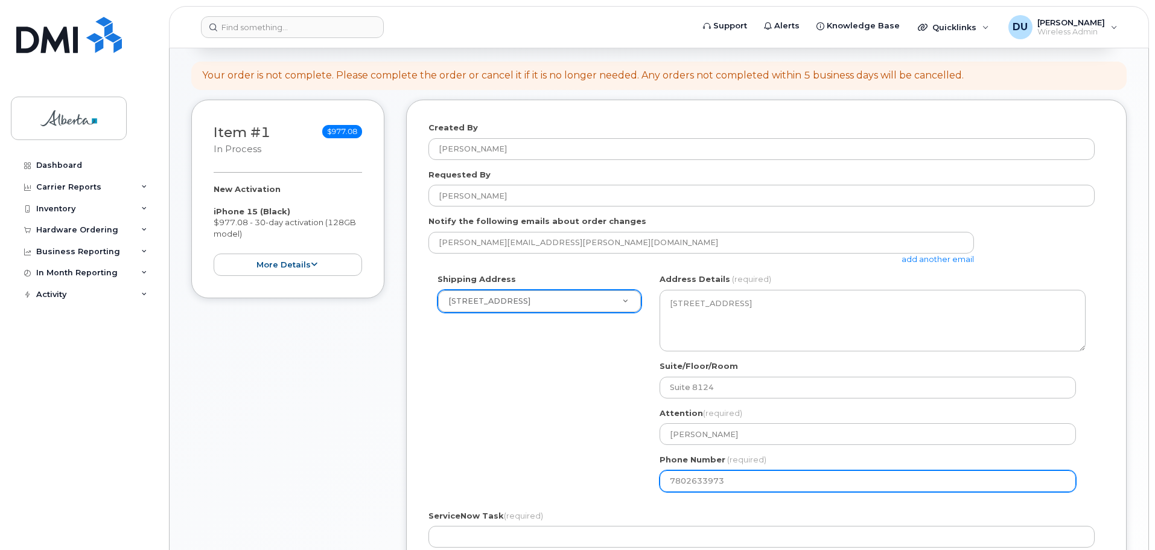
select select
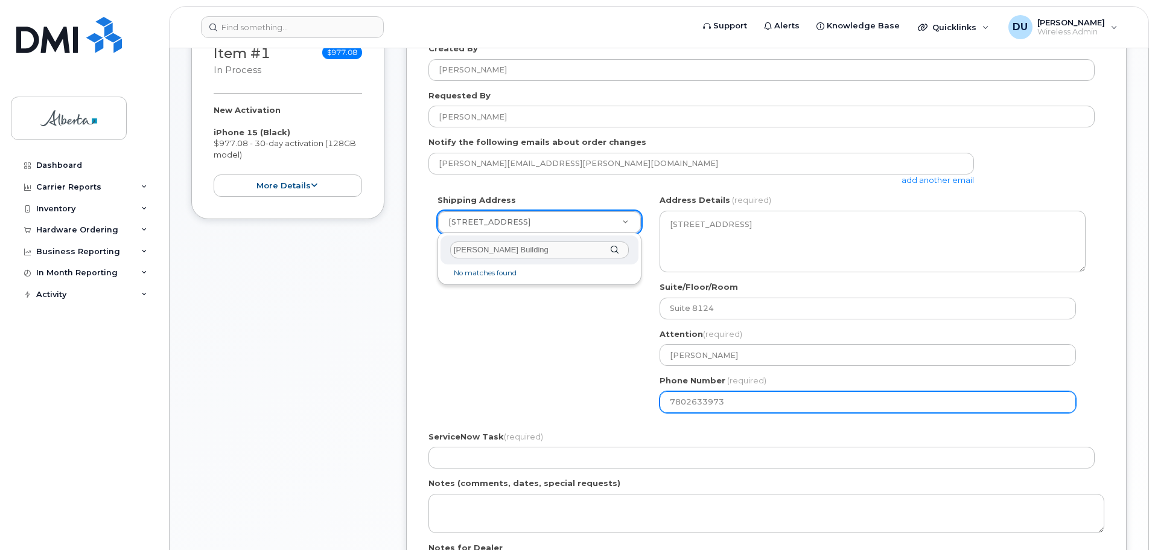
scroll to position [422, 0]
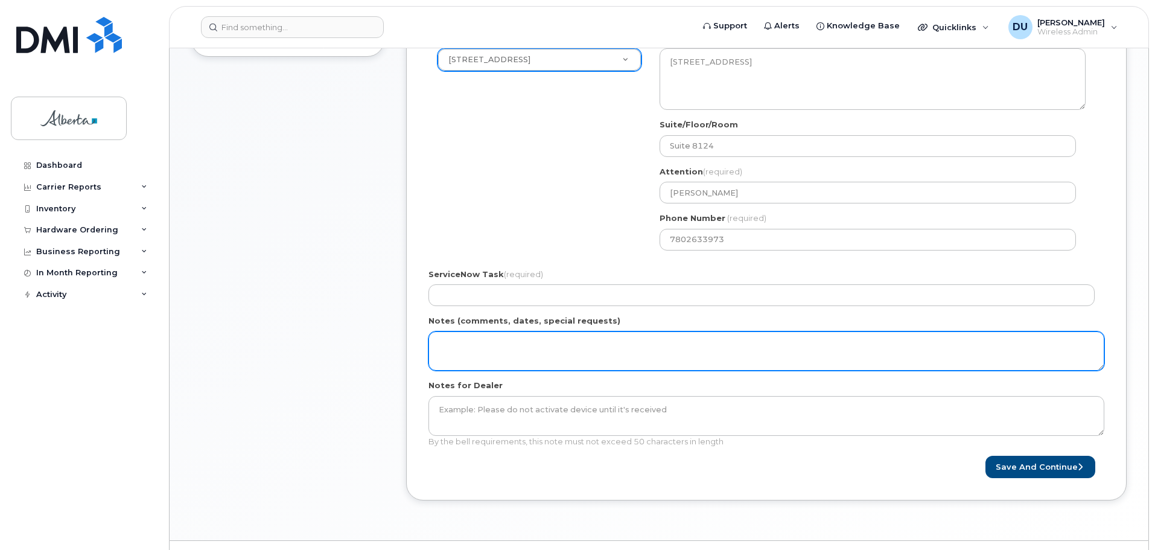
paste textarea "Courts BAN please, ensure no GoA Provisioning, must have physical SIM card"
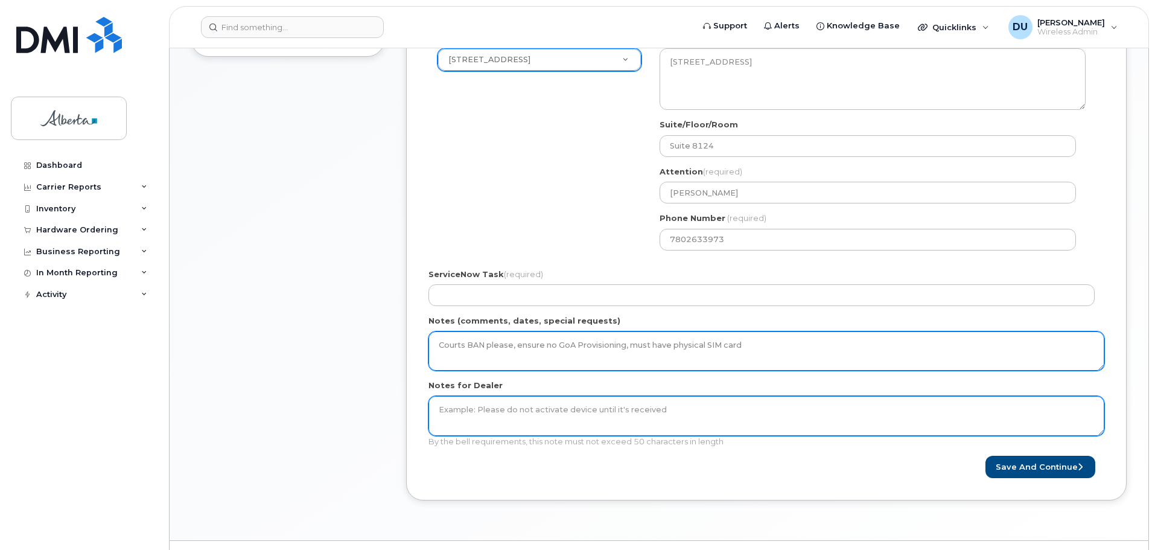
type textarea "Courts BAN please, ensure no GoA Provisioning, must have physical SIM card"
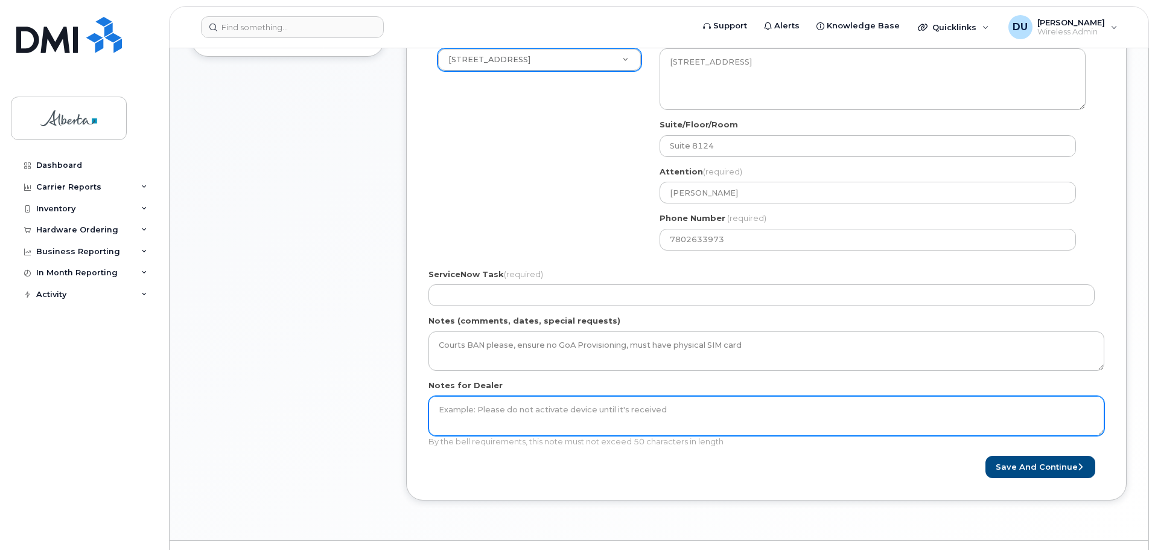
click at [440, 411] on textarea "Notes for Dealer" at bounding box center [766, 416] width 676 height 40
paste textarea "Courts BAN please, ensure no GoA Provisioning, mus"
type textarea "C"
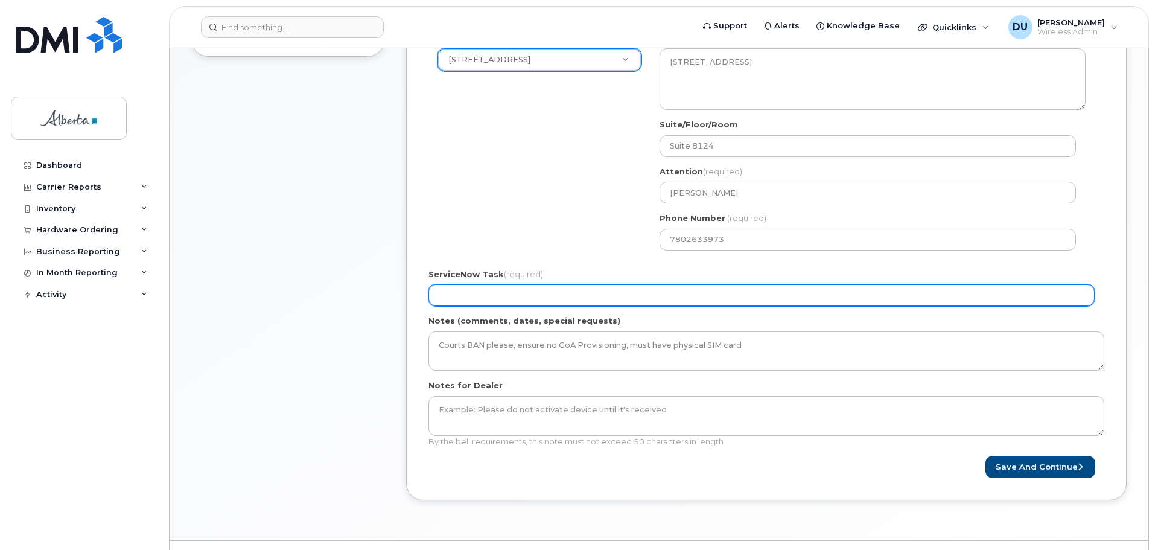
click at [450, 291] on input "ServiceNow Task (required)" at bounding box center [761, 295] width 666 height 22
type input "Courts BAN please, ensure no GoA Provisioning, must have physical SIM card"
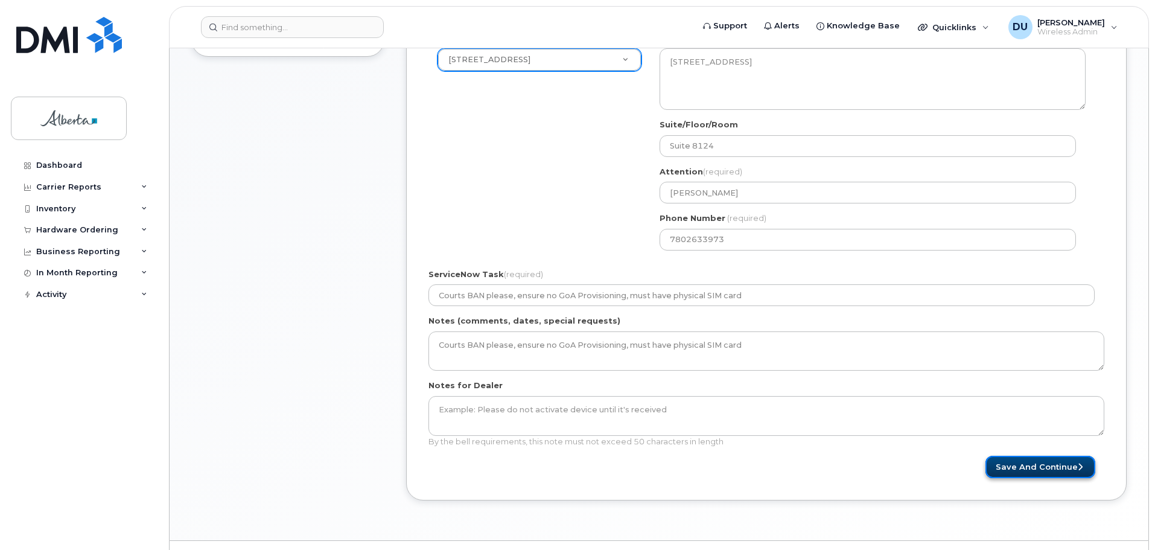
click at [1013, 465] on button "Save and Continue" at bounding box center [1040, 466] width 110 height 22
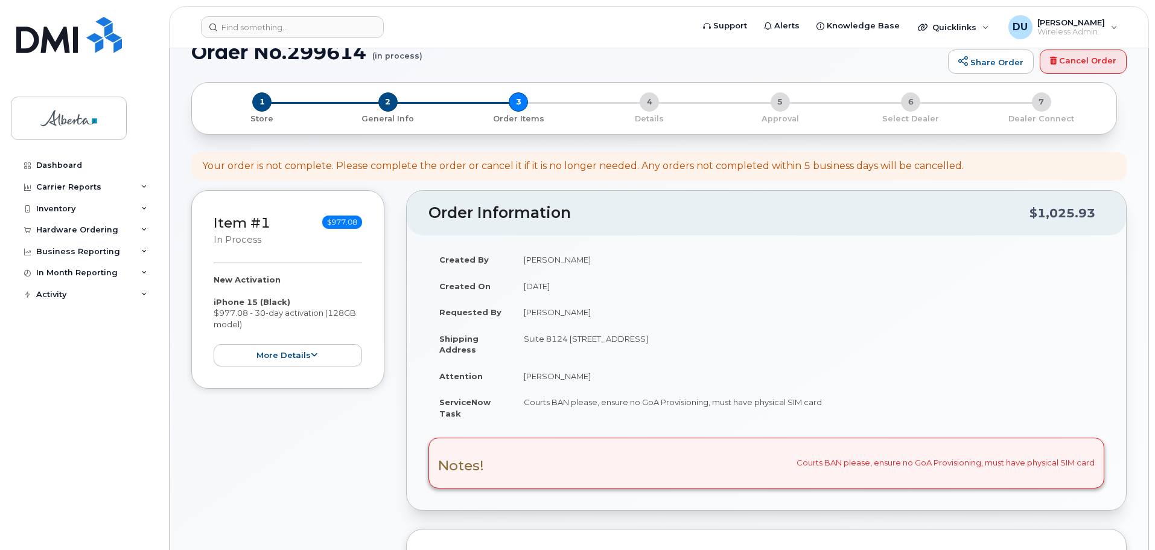
scroll to position [302, 0]
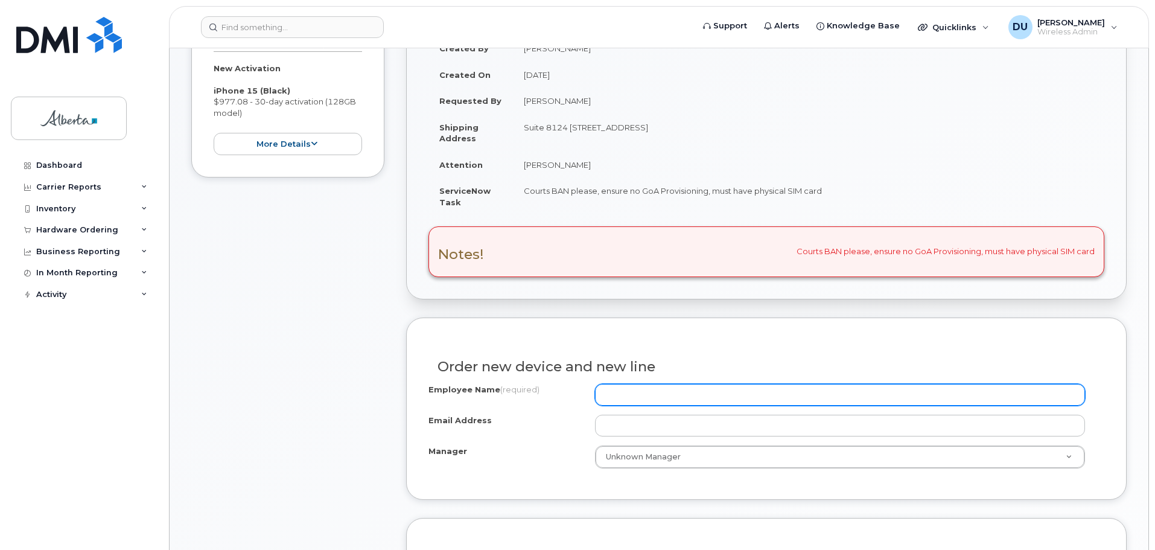
click at [660, 397] on input "Employee Name (required)" at bounding box center [840, 395] width 490 height 22
click at [635, 401] on input "Employee Name (required)" at bounding box center [840, 395] width 490 height 22
paste input "[PERSON_NAME]"
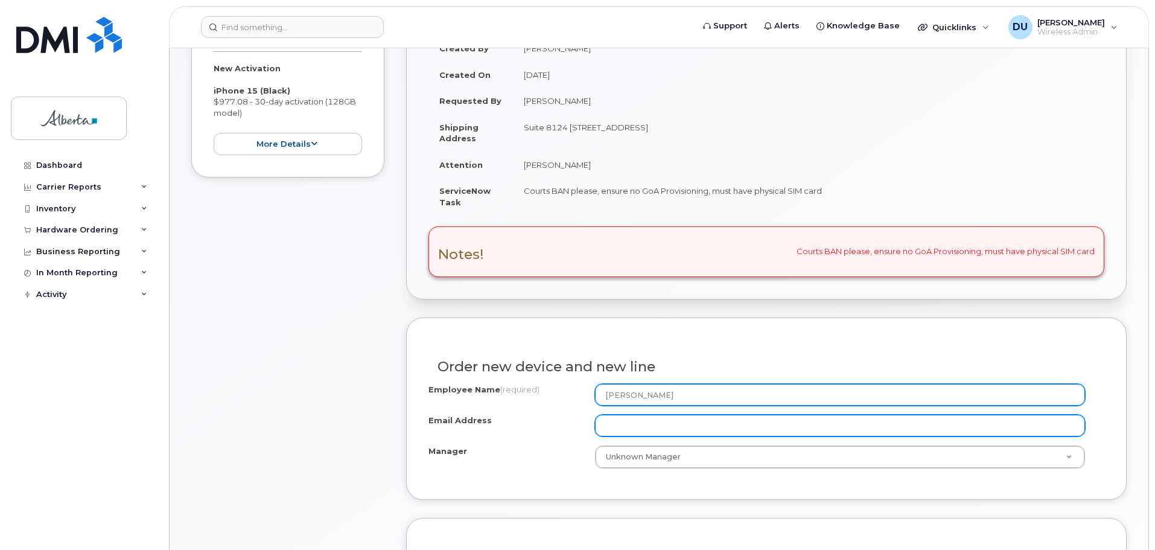
type input "[PERSON_NAME]"
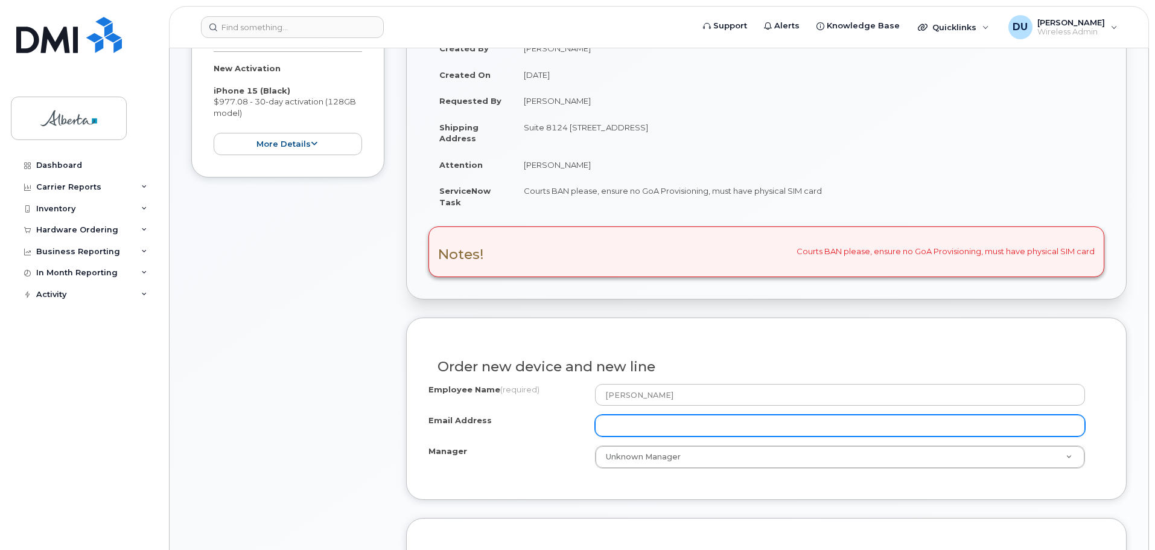
click at [627, 427] on input "Email Address" at bounding box center [840, 425] width 490 height 22
paste input "[PERSON_NAME]"
click at [630, 427] on input "Laurie Desrochers" at bounding box center [840, 425] width 490 height 22
click at [696, 430] on input "Laurie.Desrochers" at bounding box center [840, 425] width 490 height 22
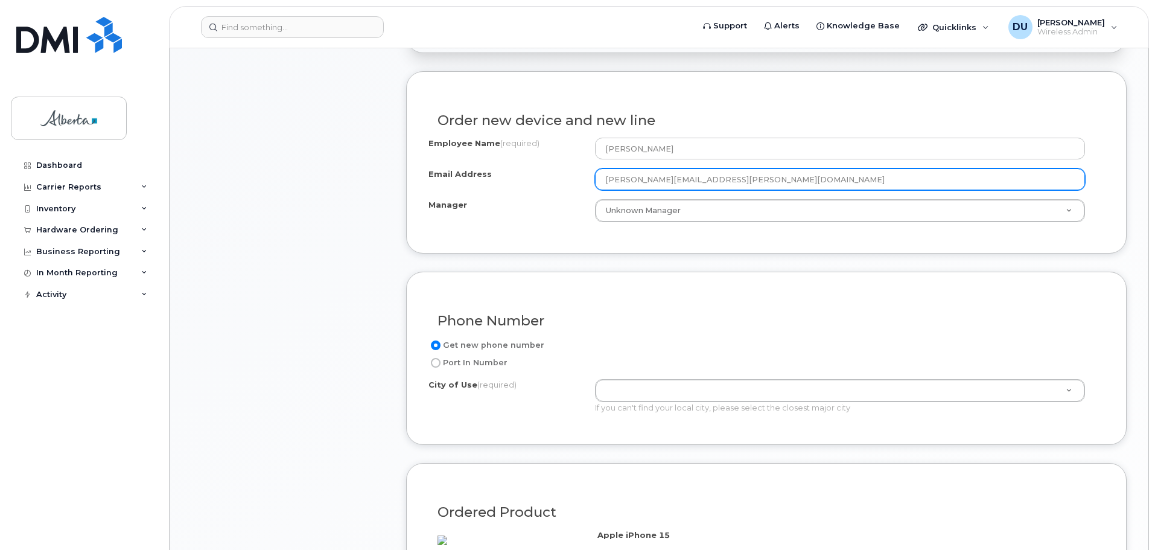
scroll to position [603, 0]
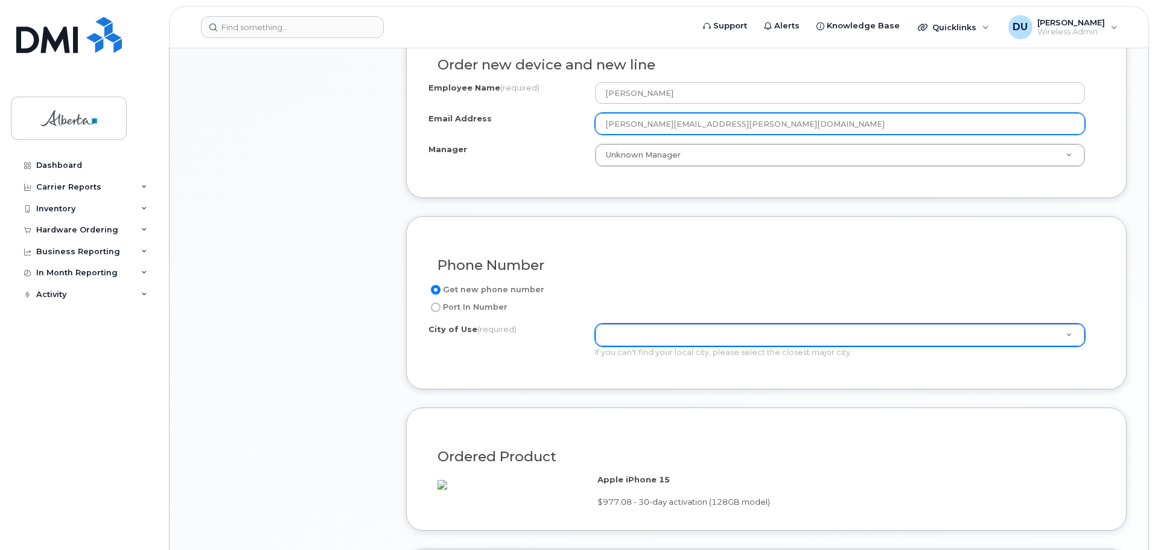
type input "Laurie.Desrochers@just.gov.ab.ca"
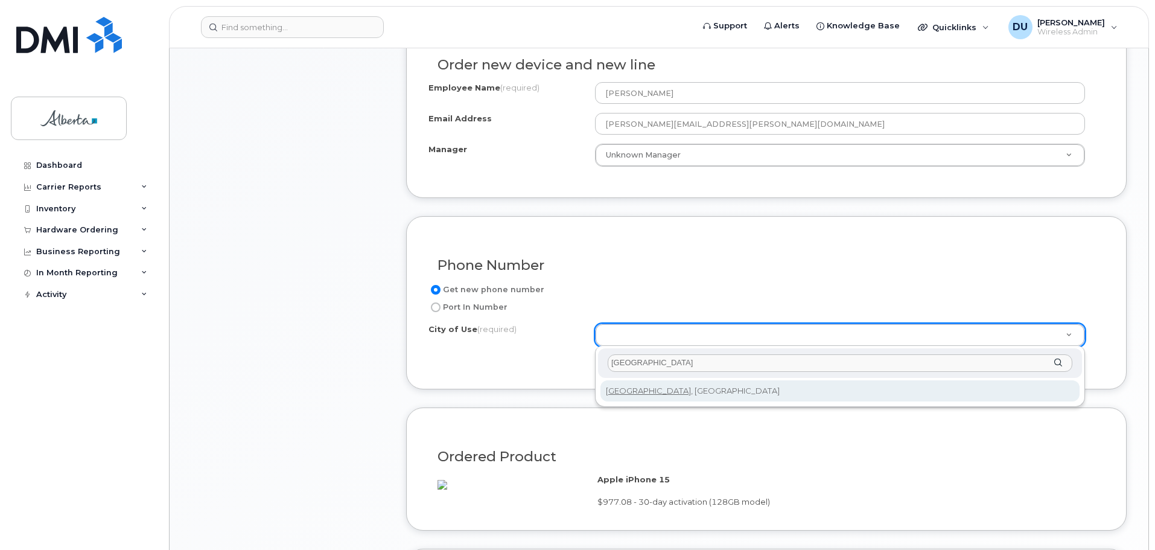
type input "edmonton"
type input "182"
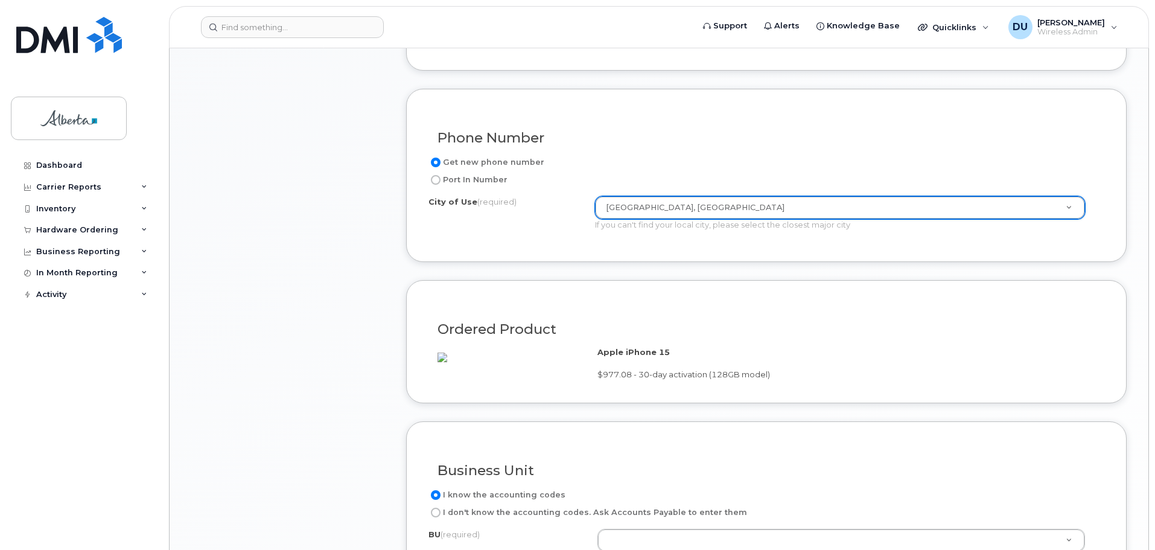
scroll to position [905, 0]
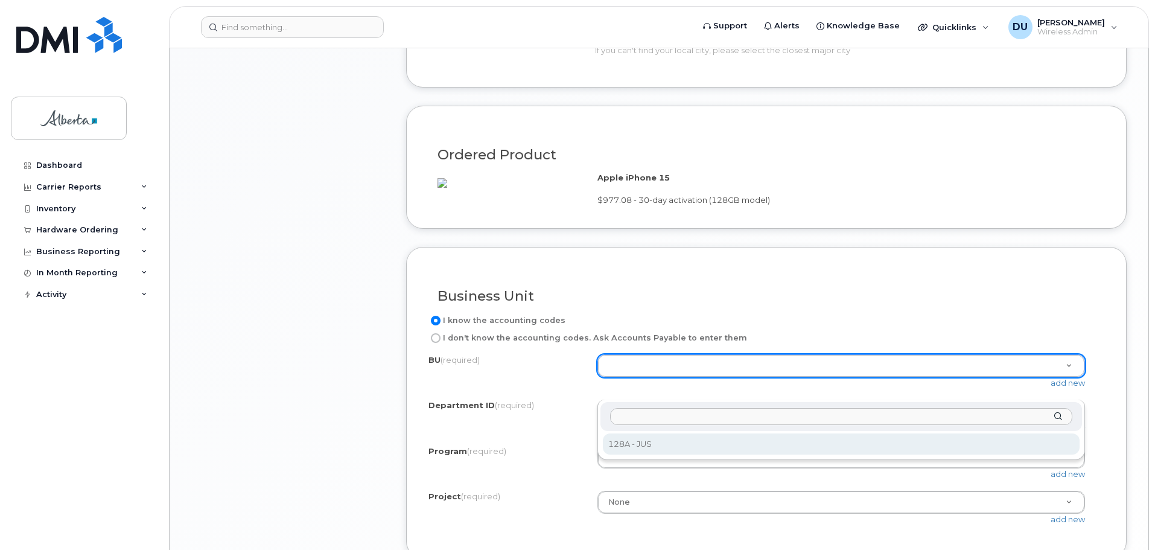
select select "128A"
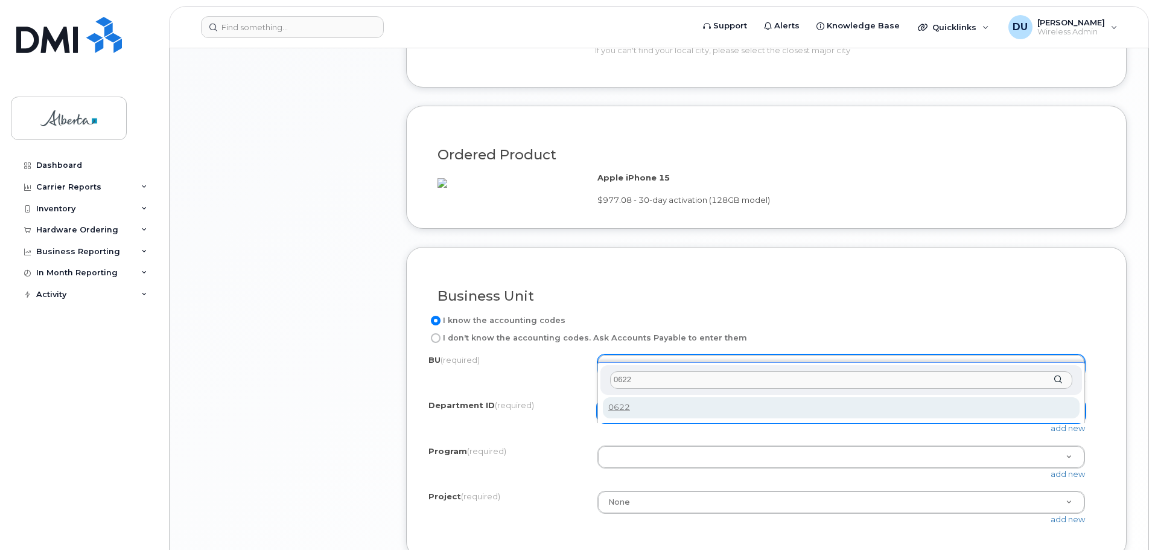
type input "0622"
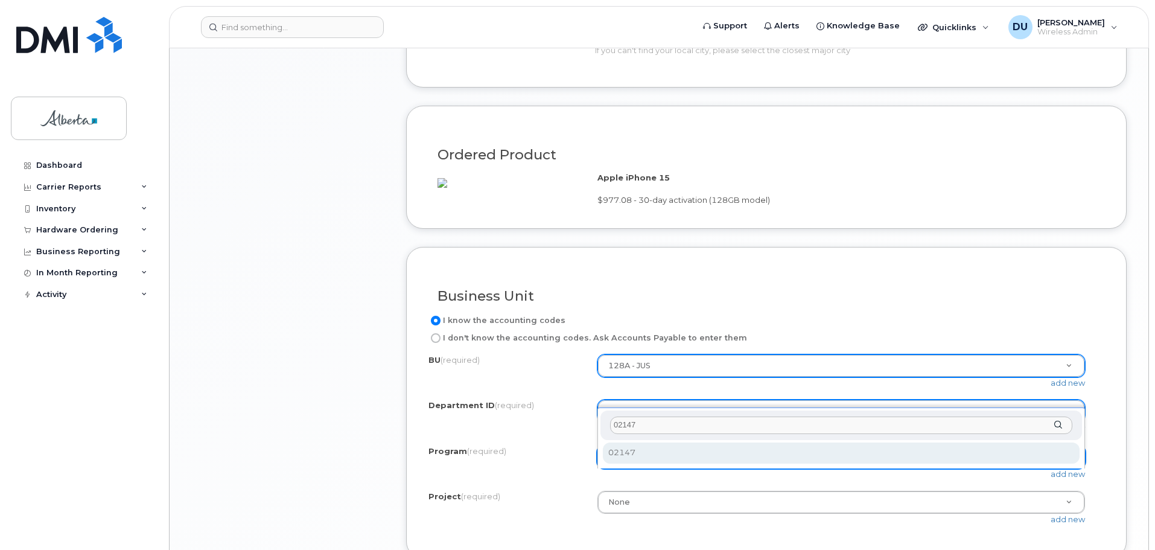
type input "02147"
select select "02147"
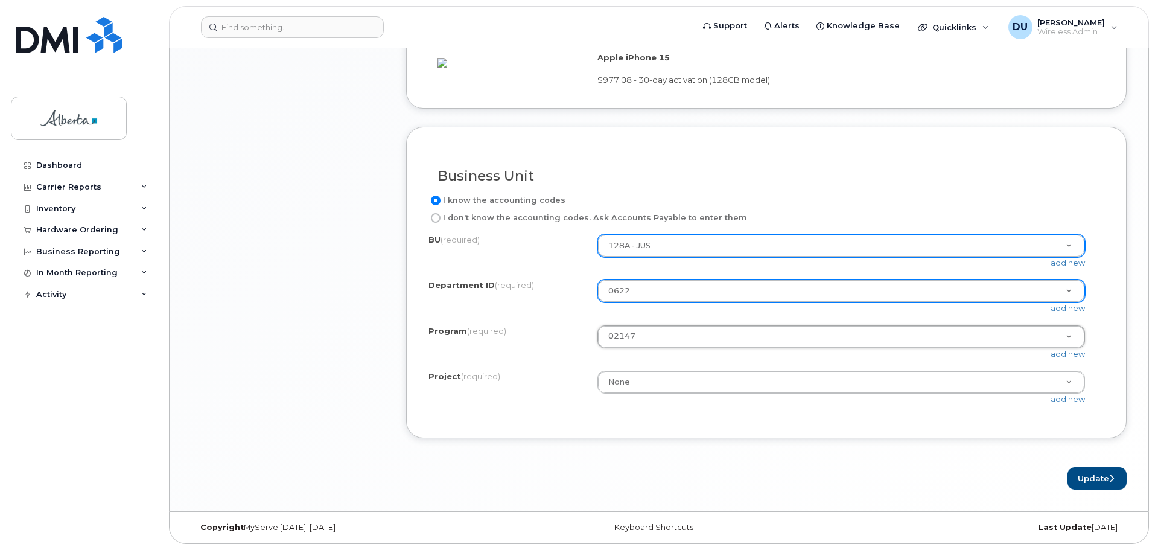
scroll to position [1047, 0]
click at [1091, 477] on button "Update" at bounding box center [1096, 478] width 59 height 22
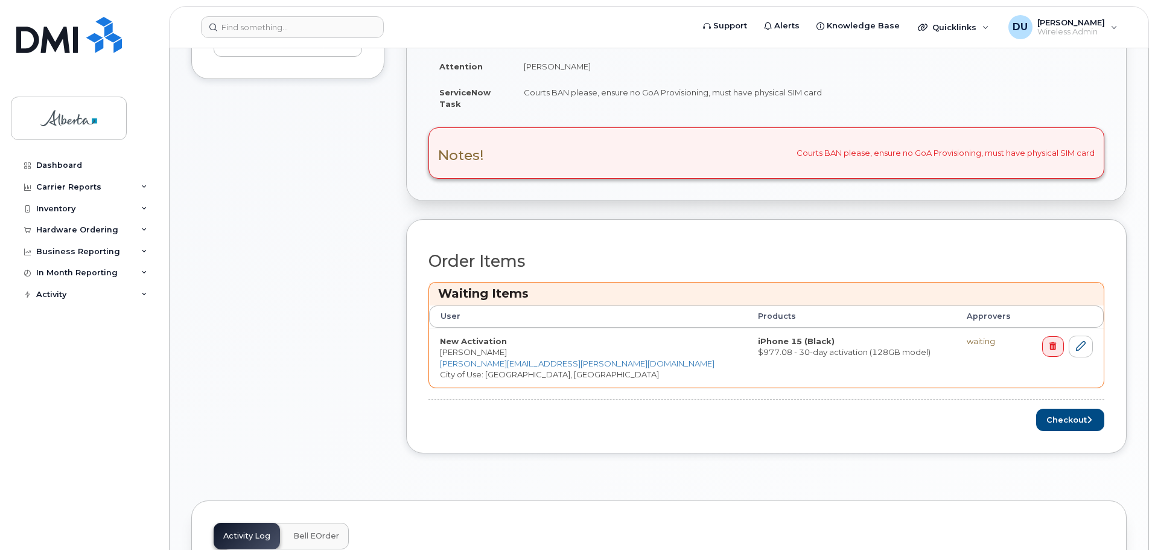
scroll to position [543, 0]
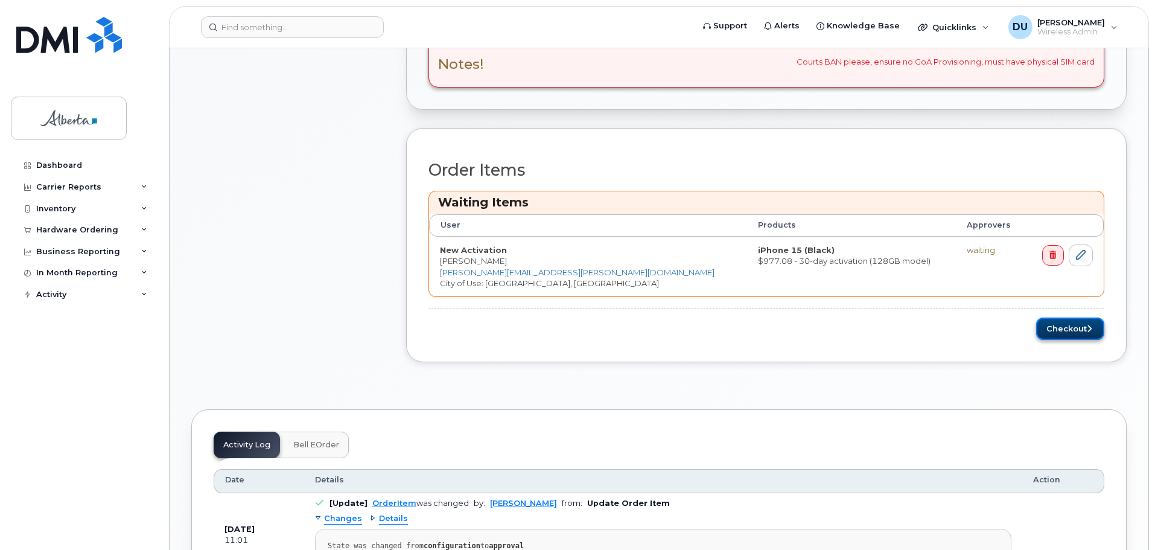
click at [1055, 323] on button "Checkout" at bounding box center [1070, 328] width 68 height 22
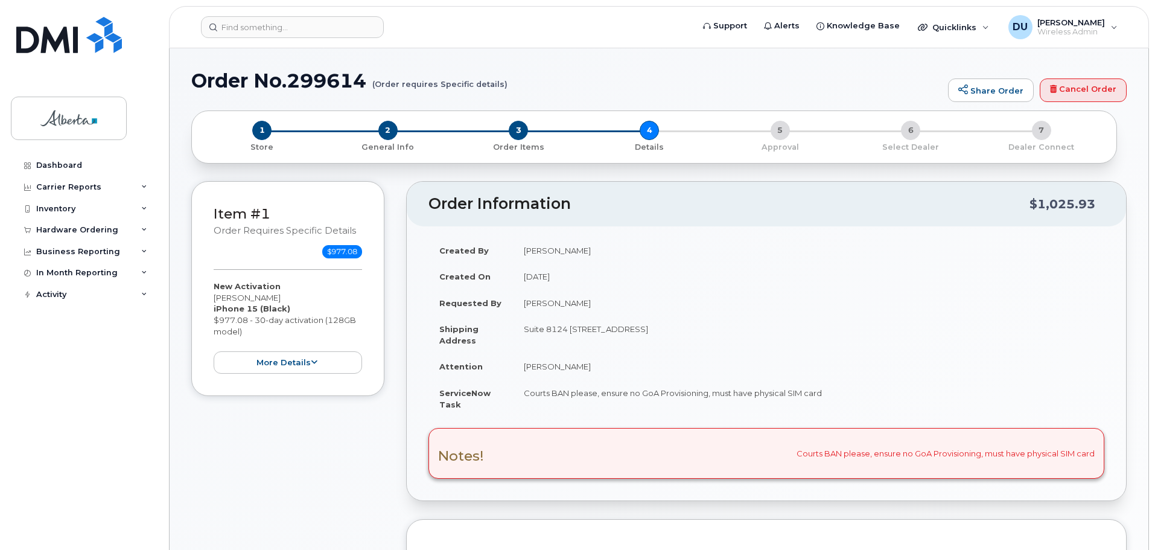
select select
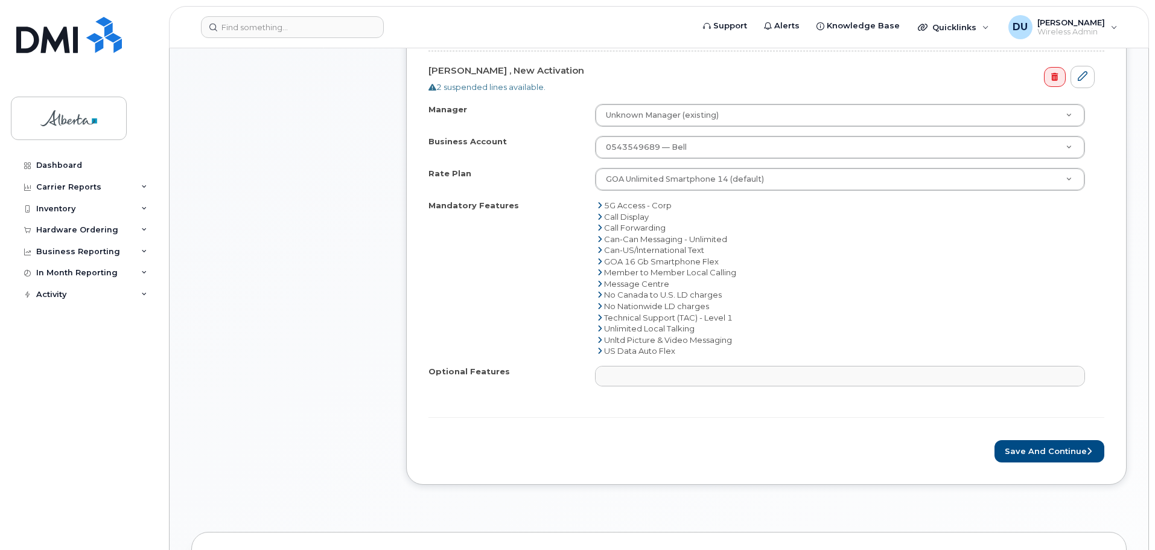
scroll to position [784, 0]
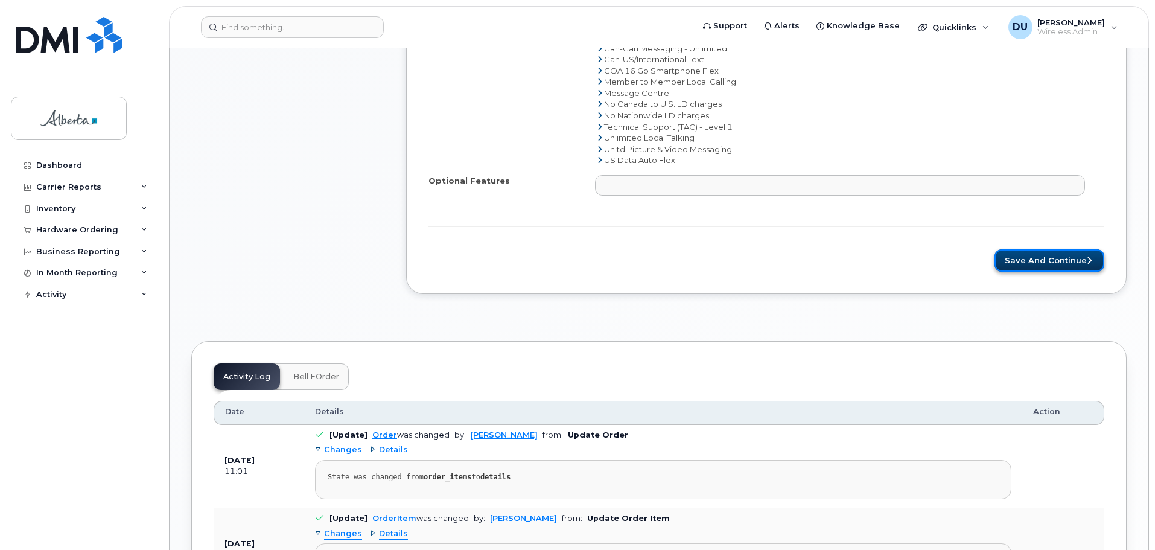
click at [1048, 259] on button "Save and Continue" at bounding box center [1049, 260] width 110 height 22
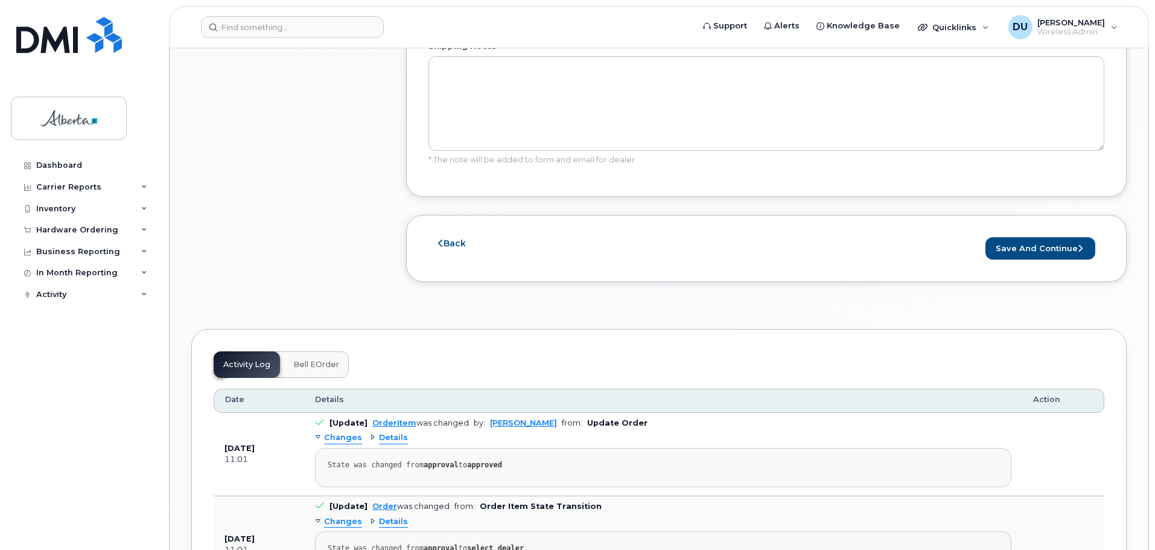
scroll to position [965, 0]
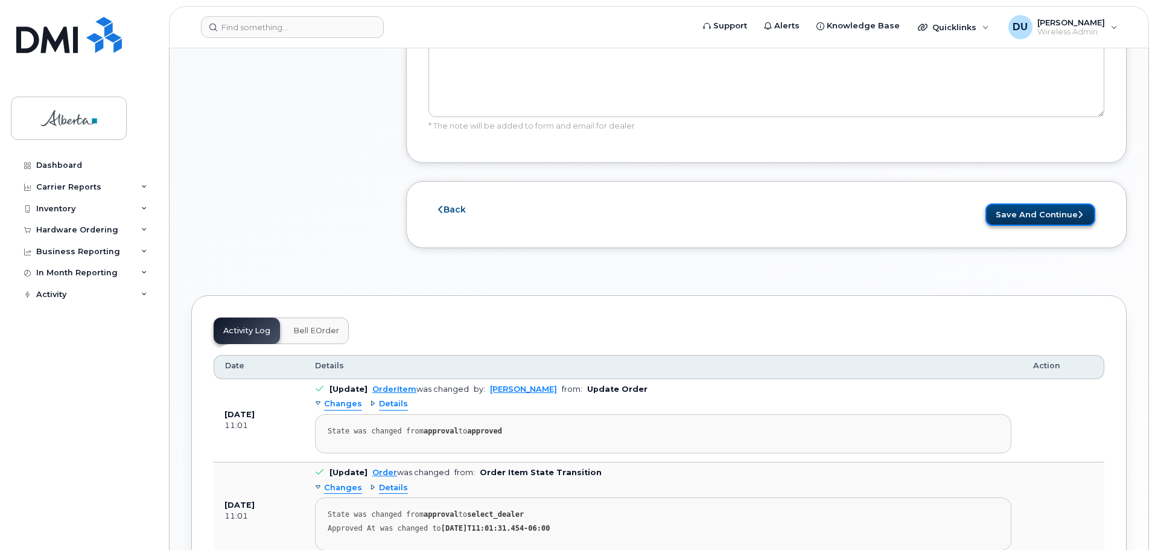
click at [1033, 203] on button "Save and Continue" at bounding box center [1040, 214] width 110 height 22
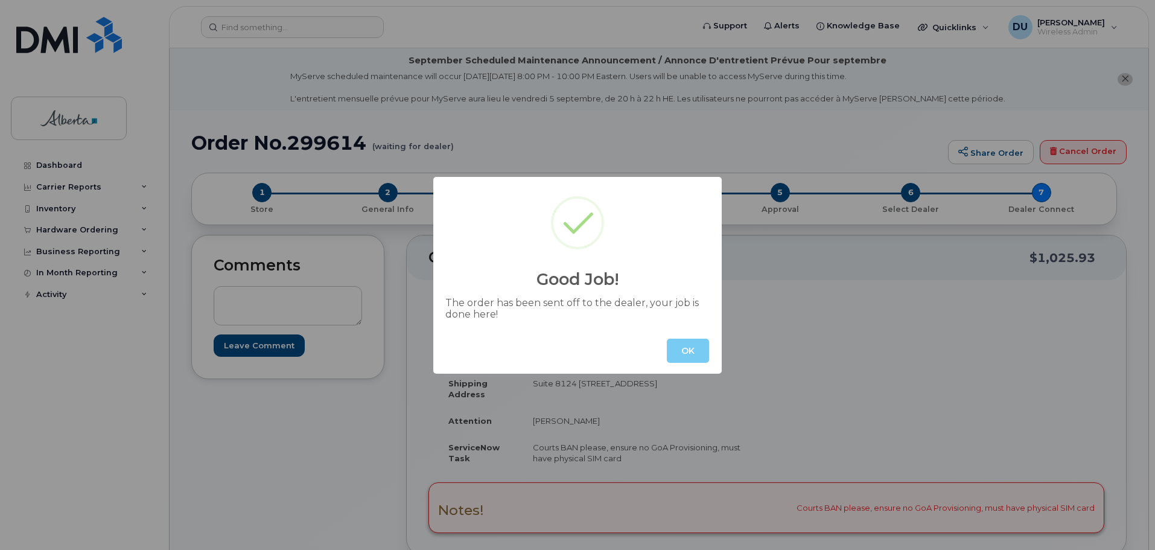
click at [691, 349] on button "OK" at bounding box center [688, 350] width 42 height 24
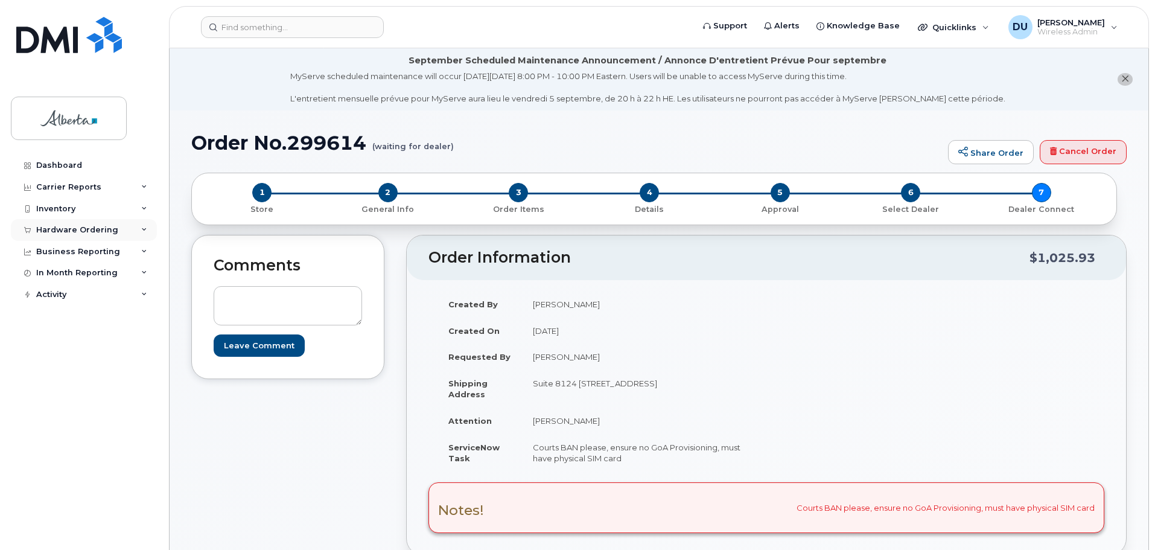
click at [51, 231] on div "Hardware Ordering" at bounding box center [77, 230] width 82 height 10
click at [51, 272] on div "Orders" at bounding box center [57, 275] width 30 height 11
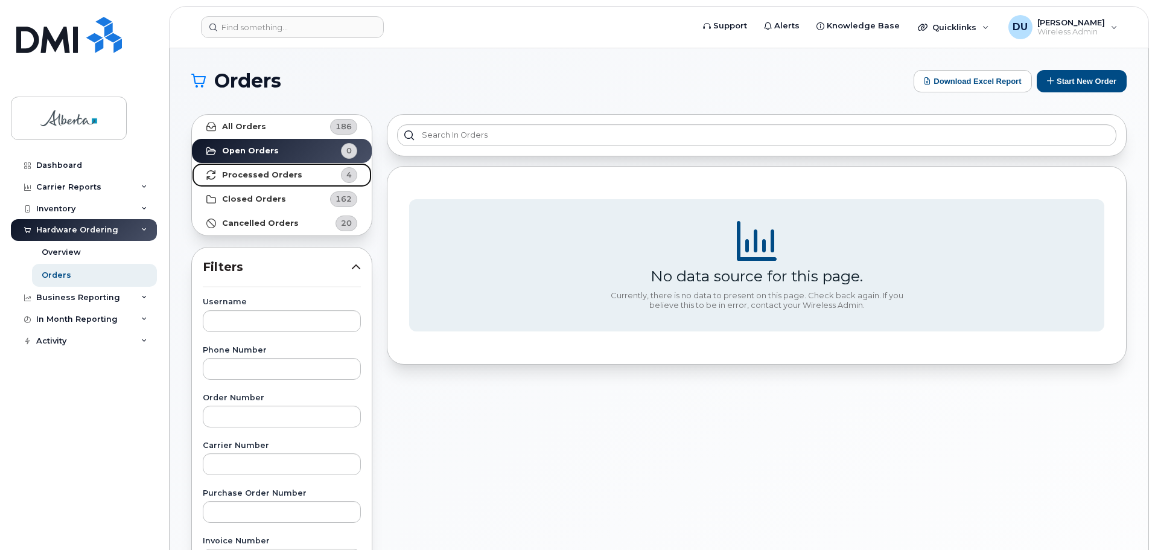
click at [265, 173] on strong "Processed Orders" at bounding box center [262, 175] width 80 height 10
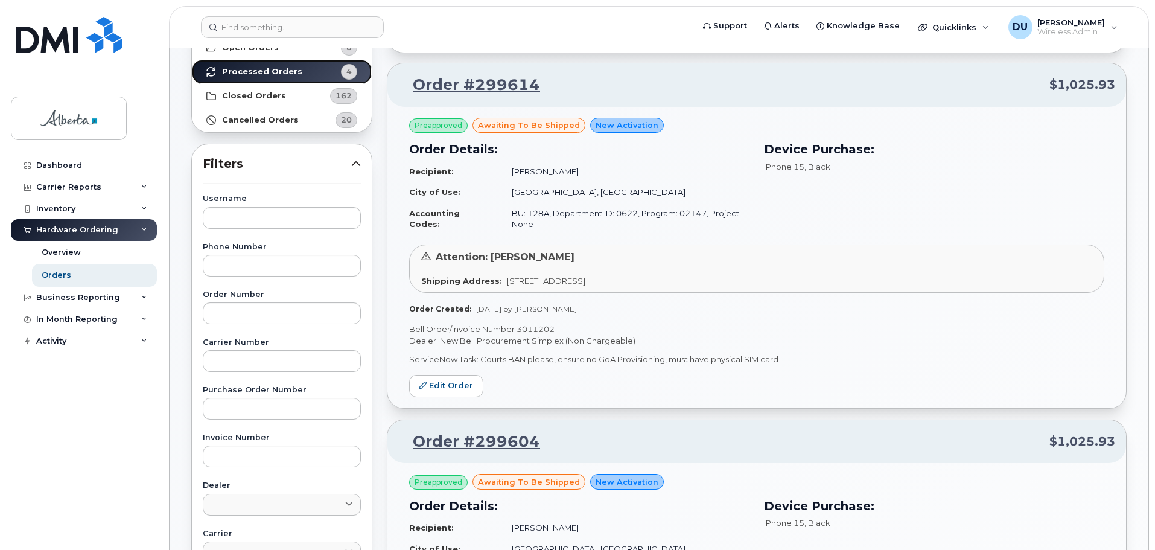
scroll to position [181, 0]
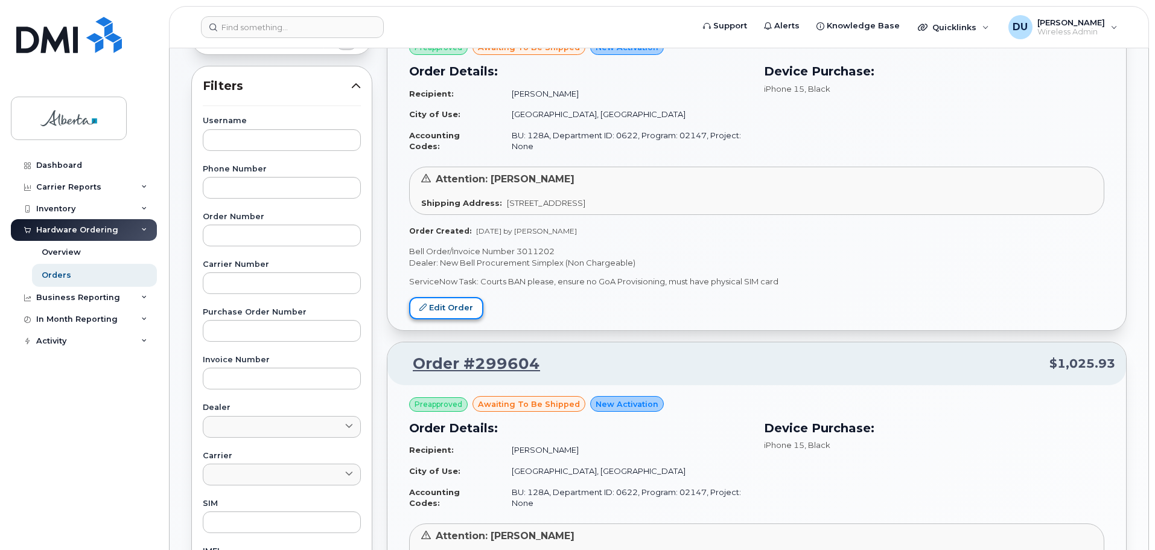
click at [439, 306] on link "Edit Order" at bounding box center [446, 308] width 74 height 22
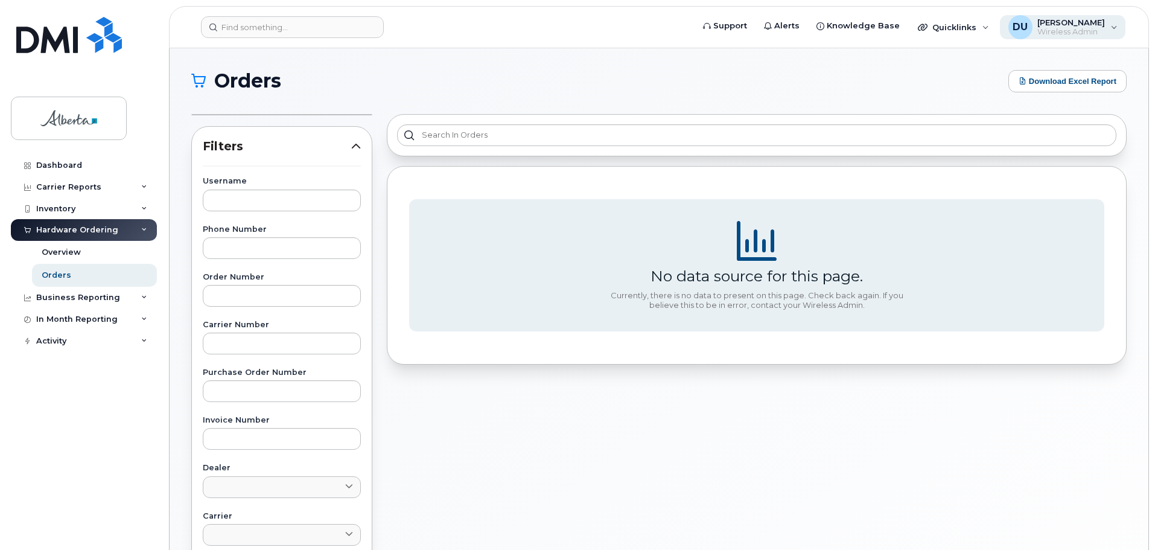
click at [1079, 17] on span "[PERSON_NAME]" at bounding box center [1071, 22] width 68 height 10
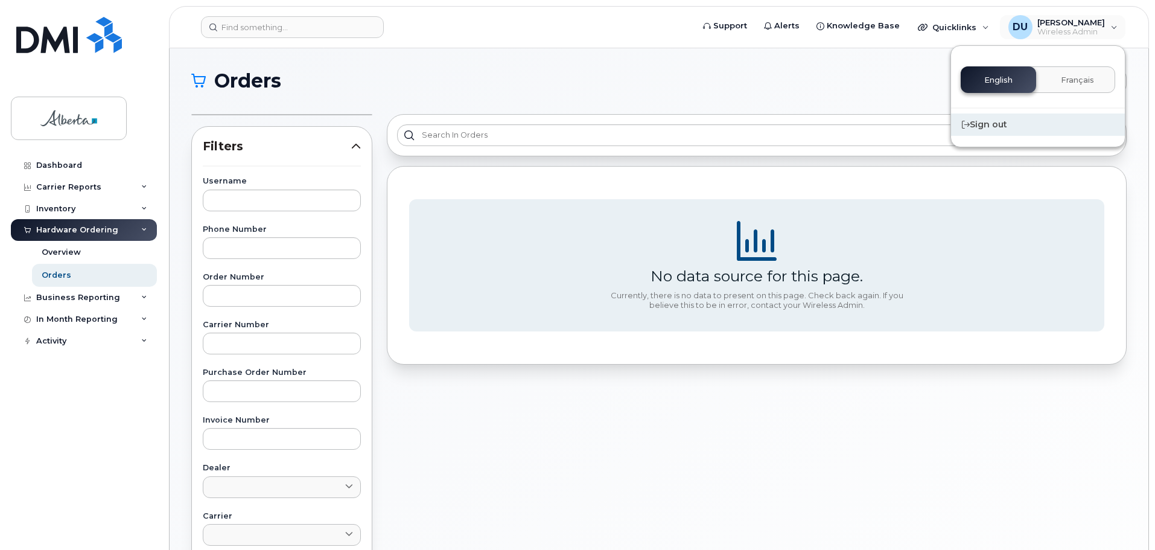
click at [977, 126] on div "Sign out" at bounding box center [1038, 124] width 174 height 22
